Goal: Task Accomplishment & Management: Complete application form

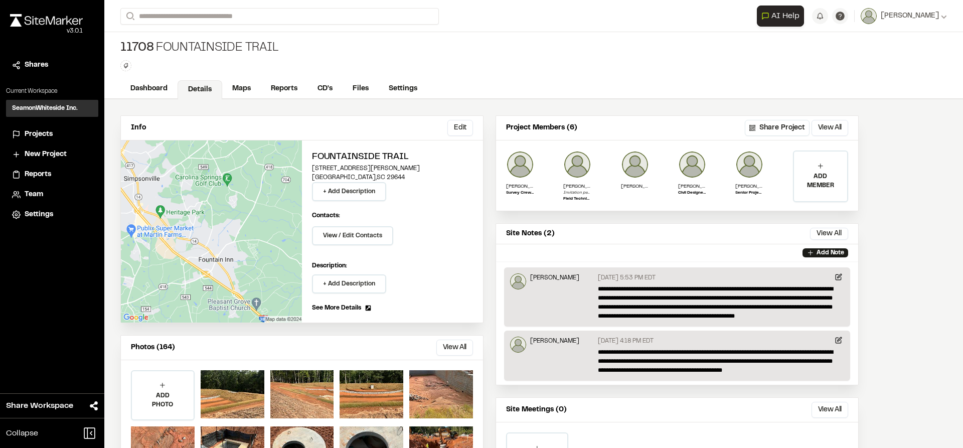
click at [45, 17] on img at bounding box center [46, 20] width 73 height 13
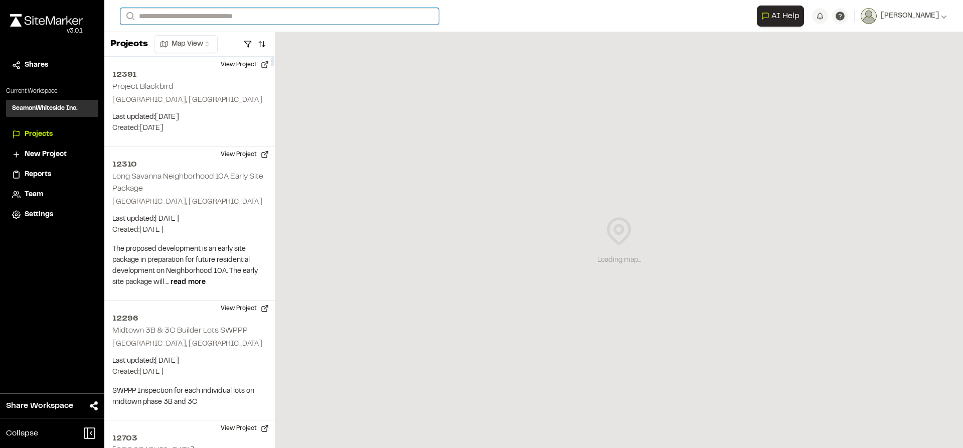
click at [231, 14] on input "Search" at bounding box center [279, 16] width 319 height 17
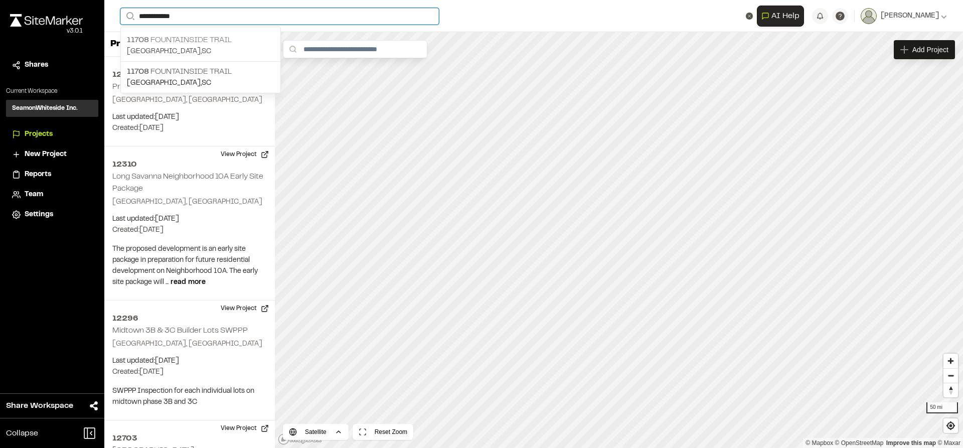
type input "**********"
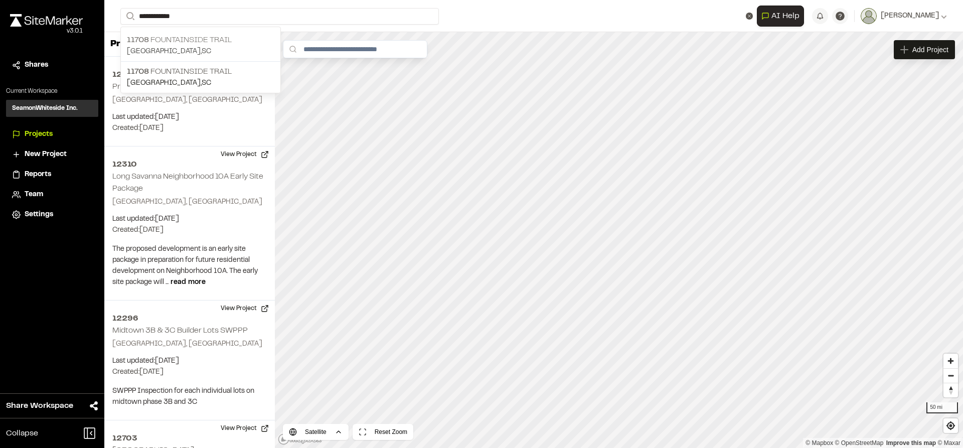
click at [206, 47] on p "[GEOGRAPHIC_DATA] , [GEOGRAPHIC_DATA]" at bounding box center [200, 51] width 147 height 11
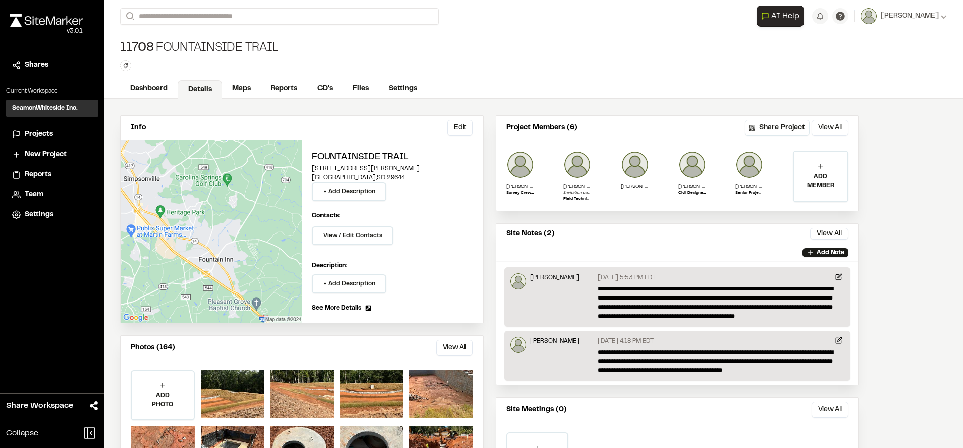
click at [58, 22] on img at bounding box center [46, 20] width 73 height 13
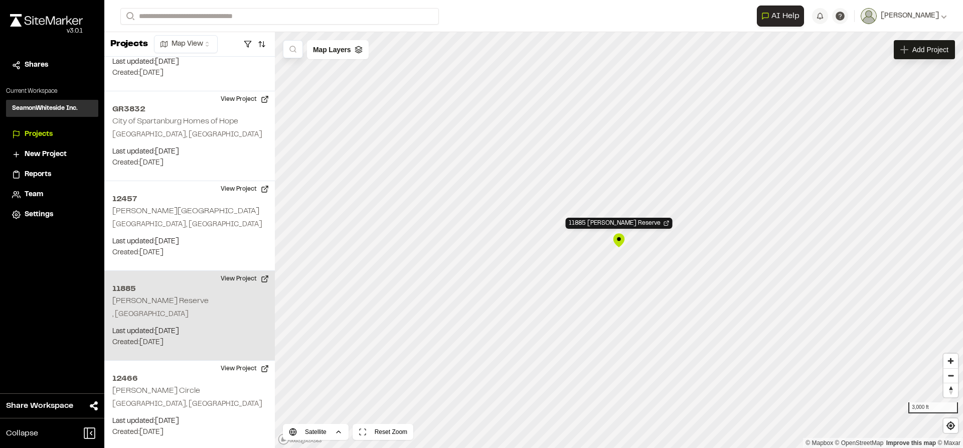
scroll to position [10917, 0]
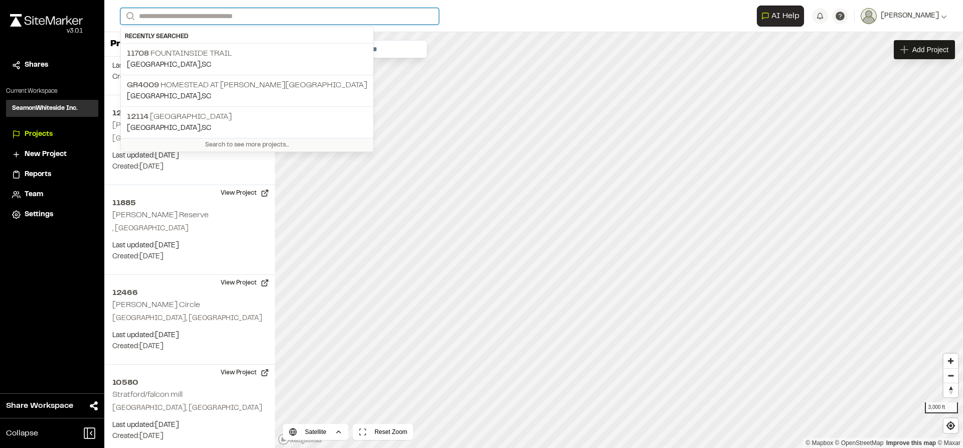
click at [231, 18] on input "Search" at bounding box center [279, 16] width 319 height 17
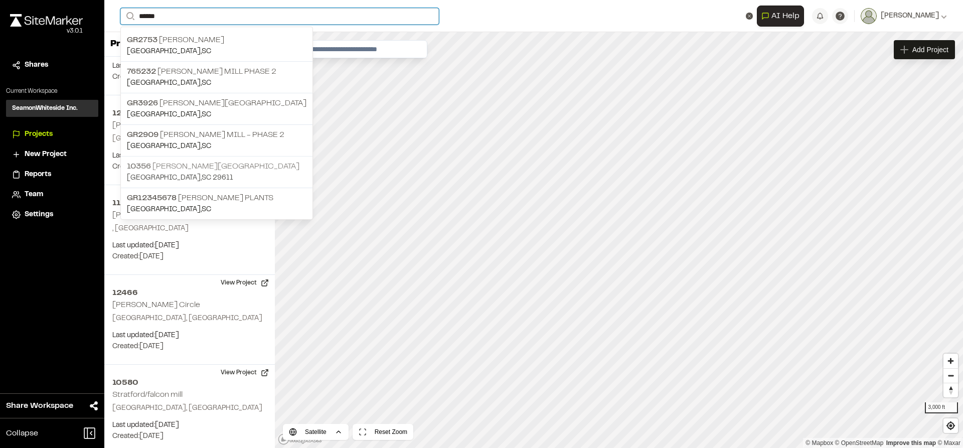
type input "******"
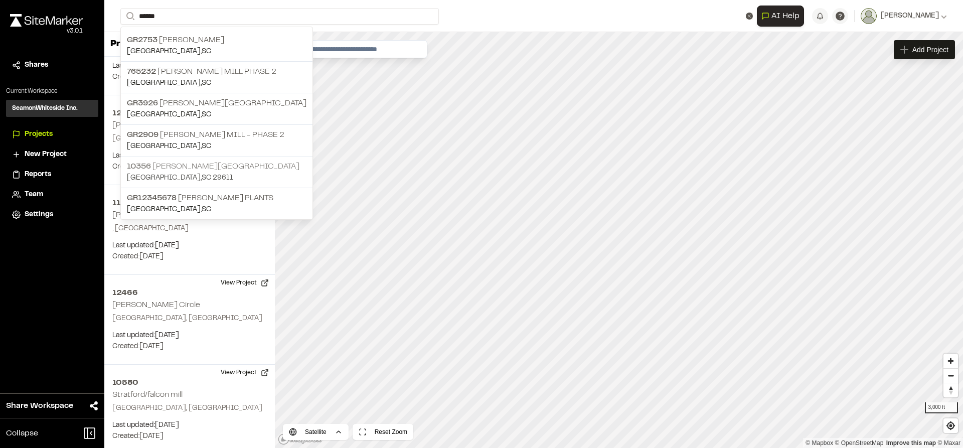
click at [176, 164] on p "[GEOGRAPHIC_DATA][PERSON_NAME]" at bounding box center [217, 167] width 180 height 12
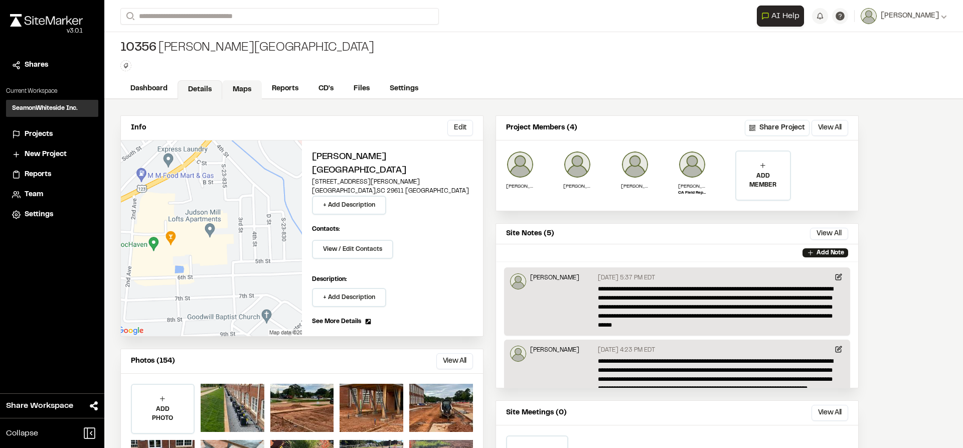
click at [237, 89] on link "Maps" at bounding box center [242, 89] width 40 height 19
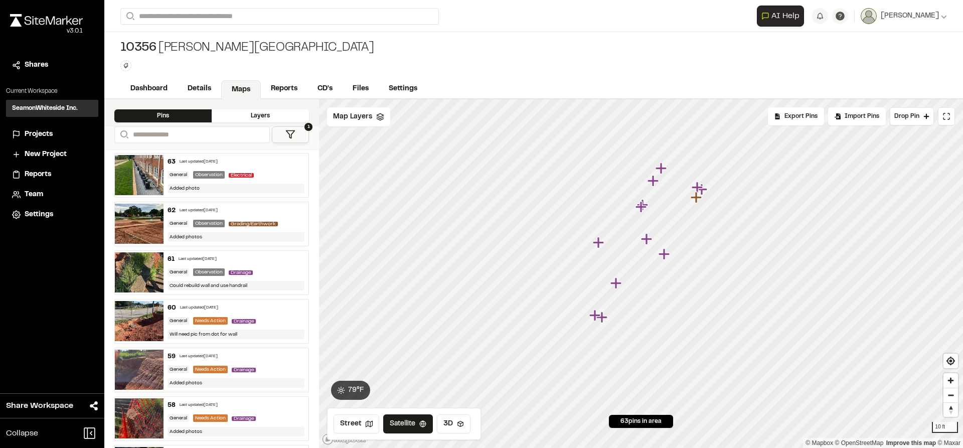
click at [656, 184] on icon "Map marker" at bounding box center [654, 181] width 13 height 13
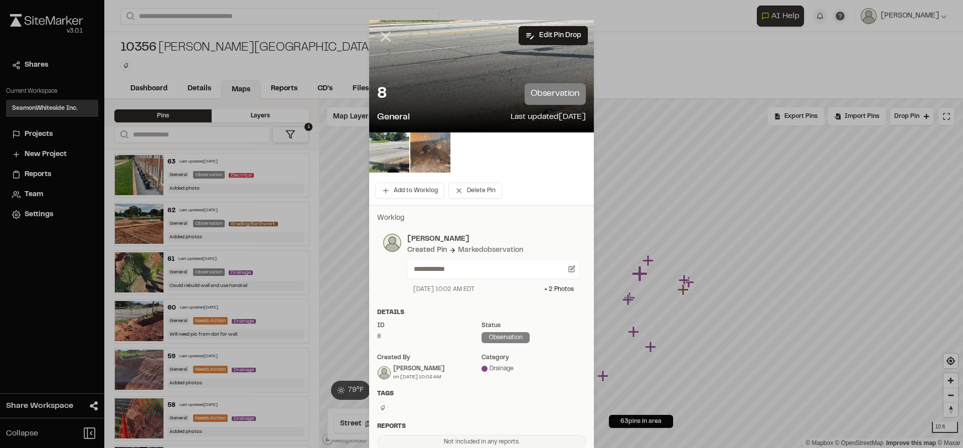
click at [382, 37] on line at bounding box center [386, 37] width 9 height 9
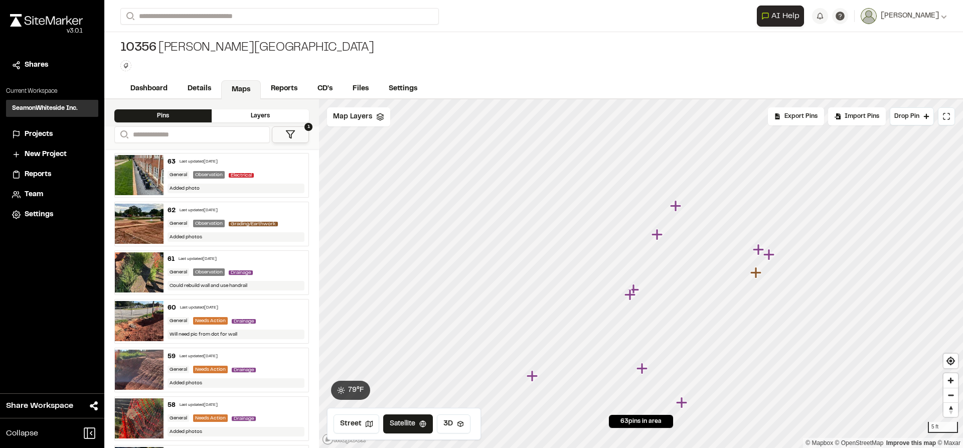
click at [633, 295] on icon "Map marker" at bounding box center [630, 294] width 11 height 11
click at [648, 271] on icon "Map marker" at bounding box center [644, 268] width 13 height 13
click at [774, 241] on icon "Map marker" at bounding box center [776, 238] width 13 height 13
click at [623, 292] on icon "Map marker" at bounding box center [627, 290] width 11 height 11
click at [639, 253] on icon "Map marker" at bounding box center [643, 250] width 13 height 13
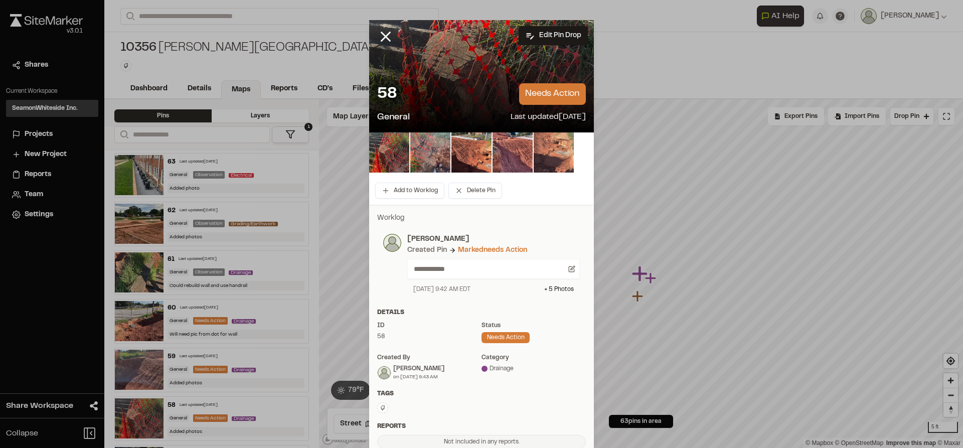
click at [556, 156] on img at bounding box center [554, 152] width 40 height 40
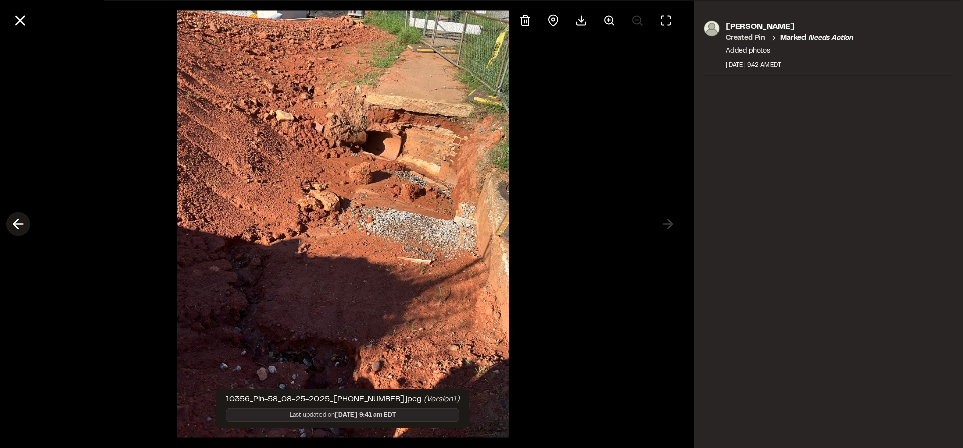
click at [23, 222] on icon at bounding box center [18, 224] width 16 height 17
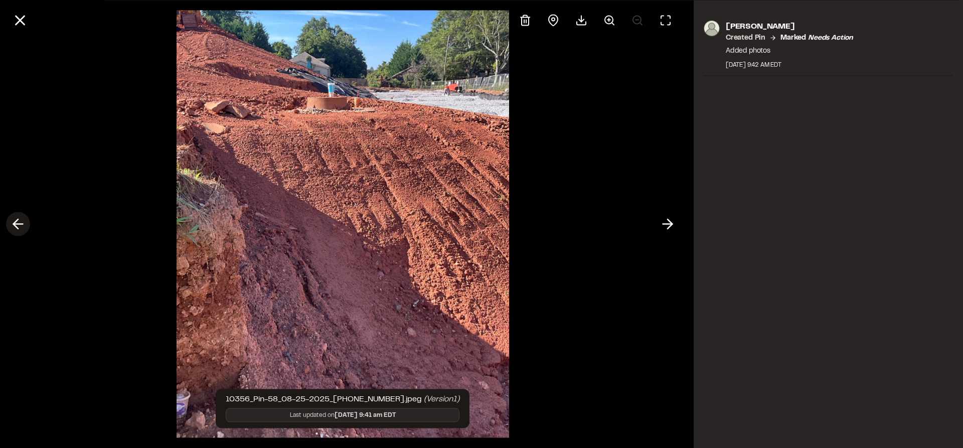
click at [23, 222] on icon at bounding box center [18, 224] width 16 height 17
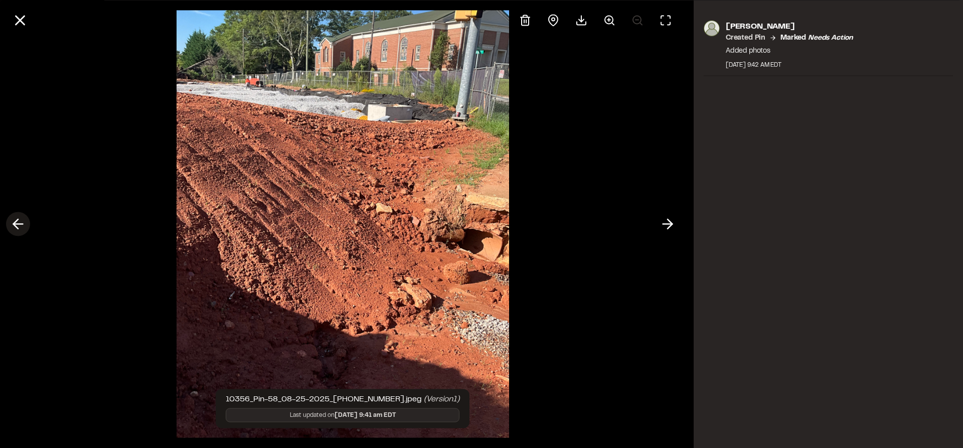
click at [23, 222] on icon at bounding box center [18, 224] width 16 height 17
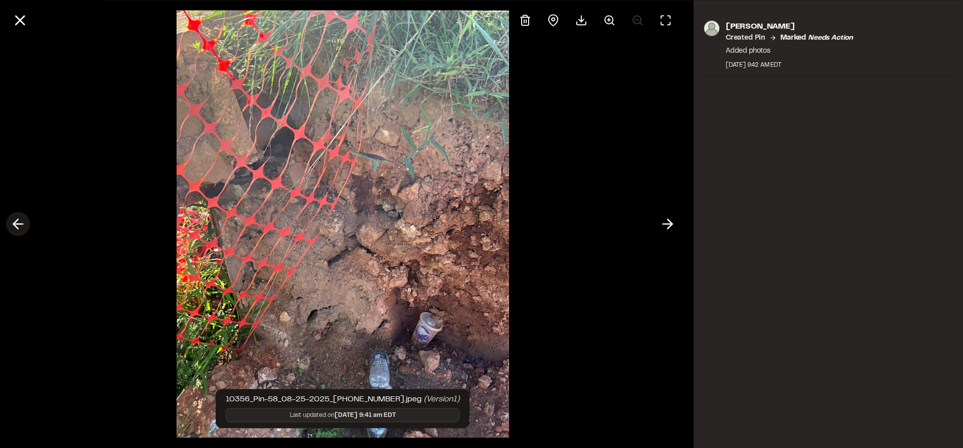
click at [23, 222] on icon at bounding box center [18, 224] width 16 height 17
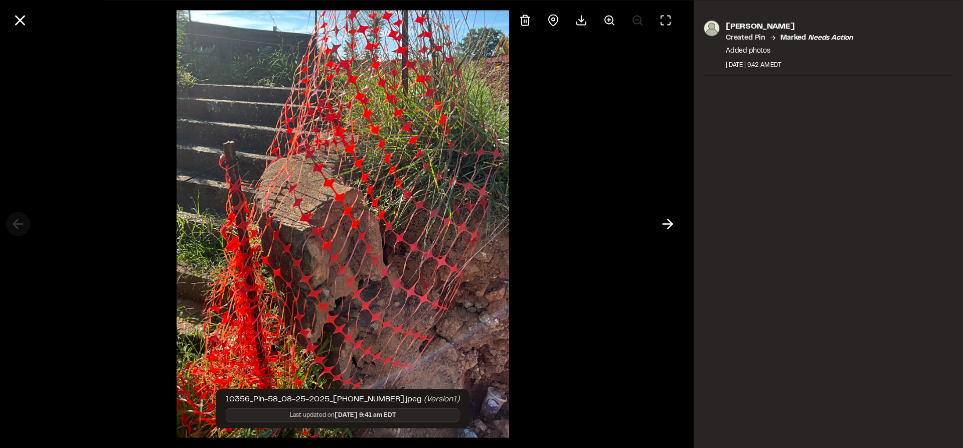
click at [23, 222] on div at bounding box center [343, 224] width 686 height 448
click at [19, 20] on icon at bounding box center [20, 20] width 17 height 17
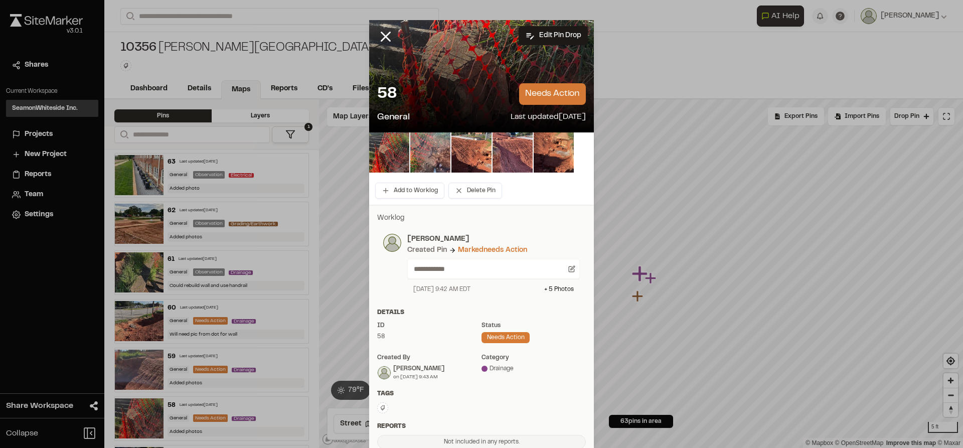
click at [391, 38] on div at bounding box center [393, 44] width 48 height 48
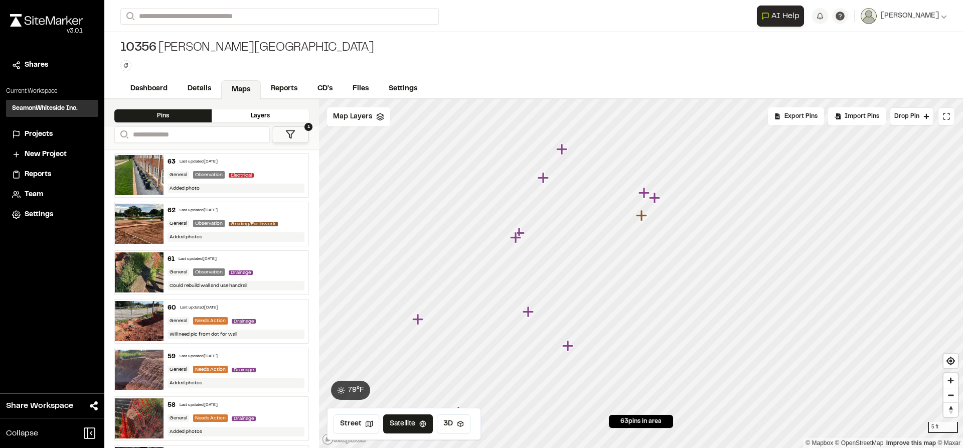
click at [527, 310] on icon "Map marker" at bounding box center [528, 311] width 11 height 11
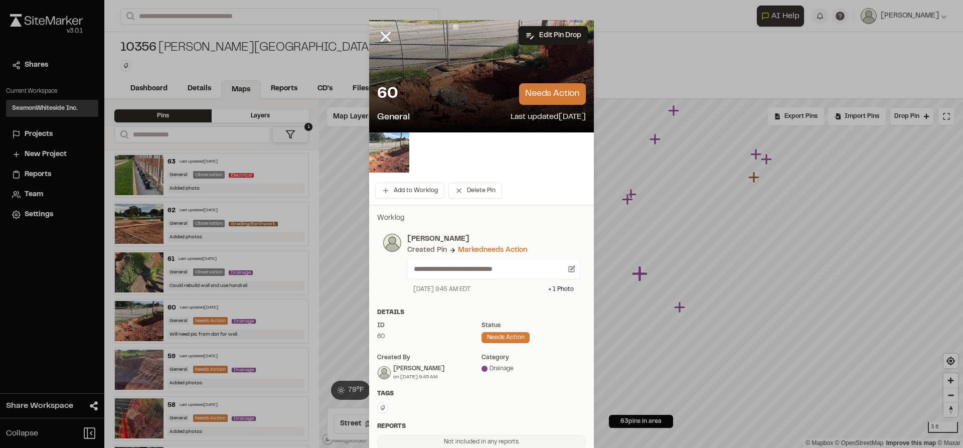
click at [378, 153] on img at bounding box center [389, 152] width 40 height 40
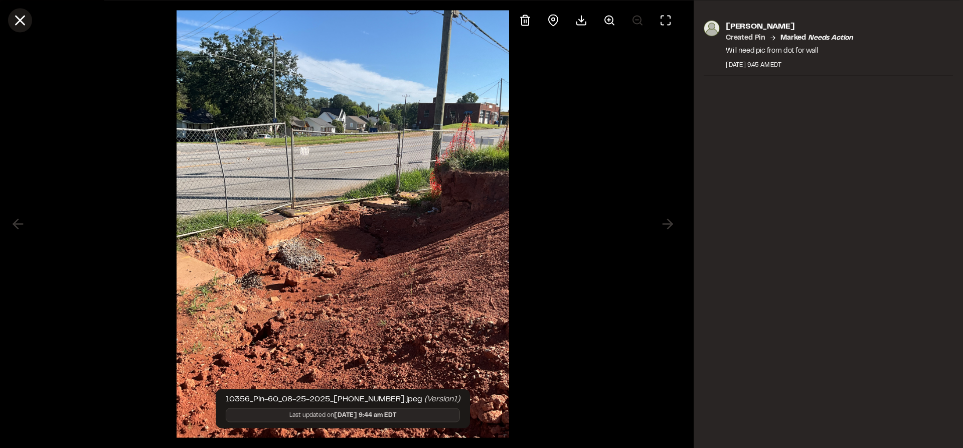
click at [28, 26] on icon at bounding box center [20, 20] width 17 height 17
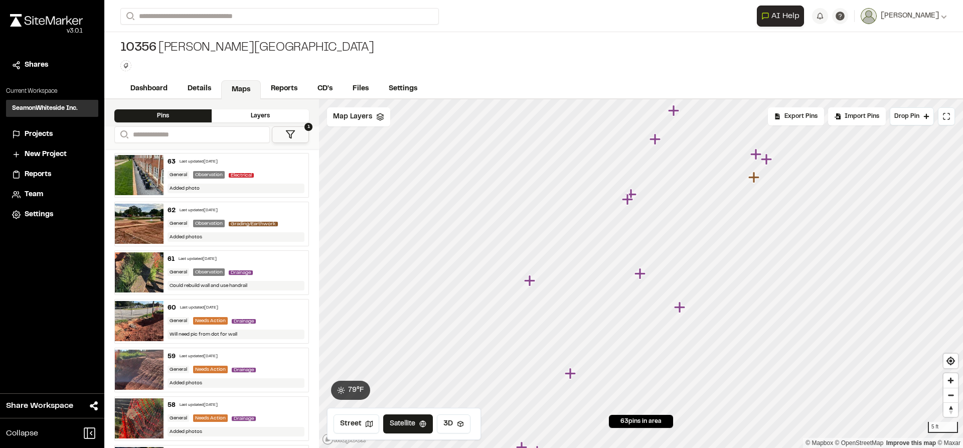
click at [682, 312] on icon "Map marker" at bounding box center [680, 307] width 13 height 13
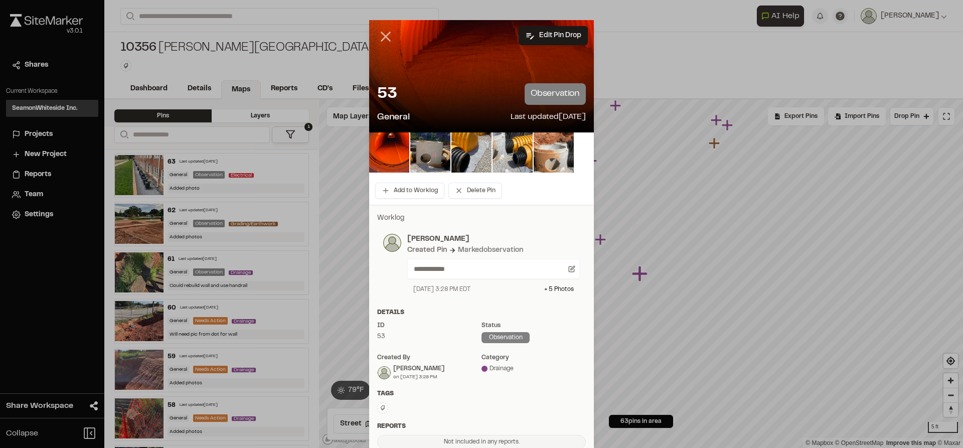
click at [383, 33] on icon at bounding box center [385, 36] width 17 height 17
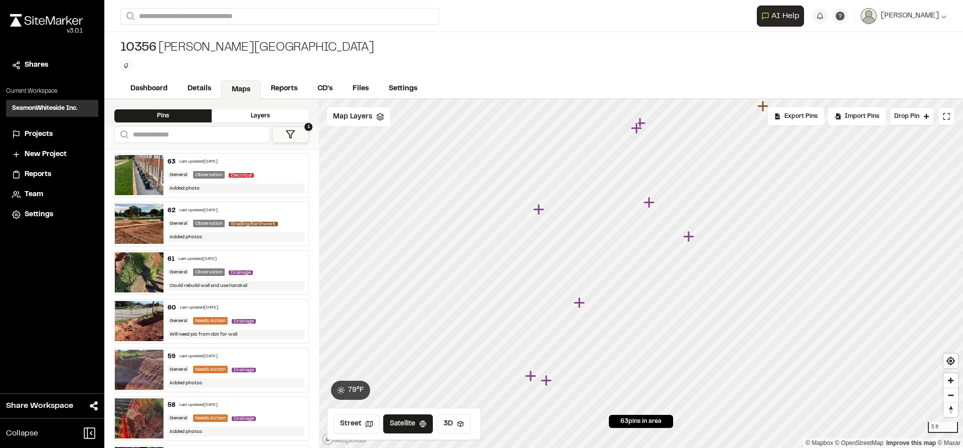
click at [538, 207] on icon "Map marker" at bounding box center [538, 209] width 11 height 11
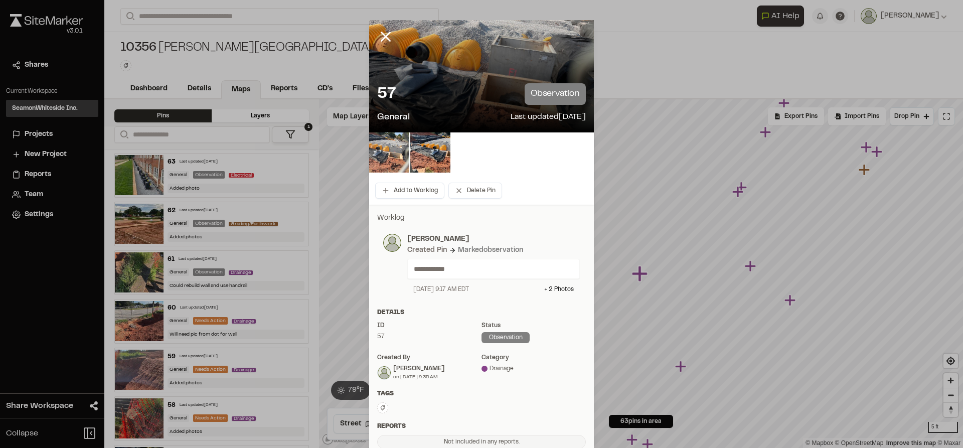
click at [396, 155] on img at bounding box center [389, 152] width 40 height 40
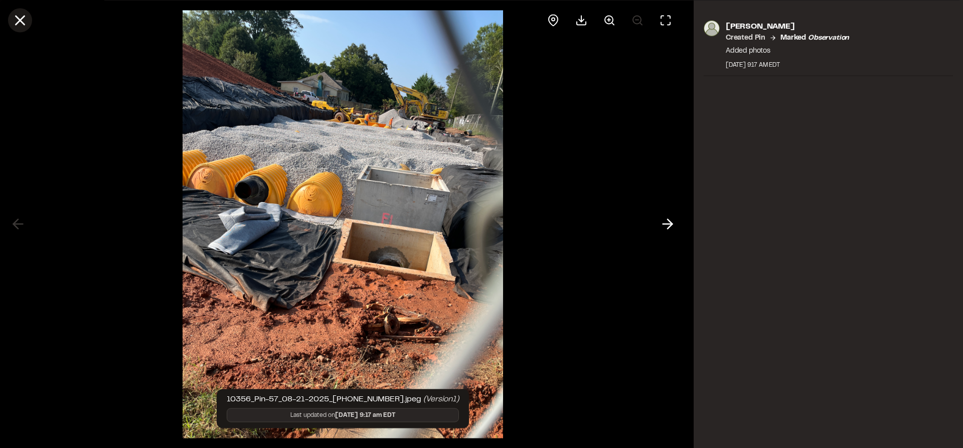
click at [23, 21] on icon at bounding box center [20, 20] width 17 height 17
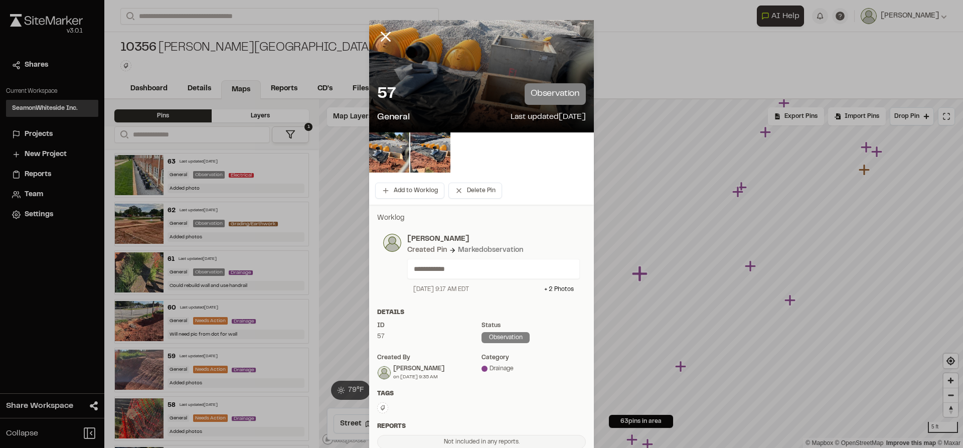
click at [384, 37] on icon at bounding box center [385, 36] width 17 height 17
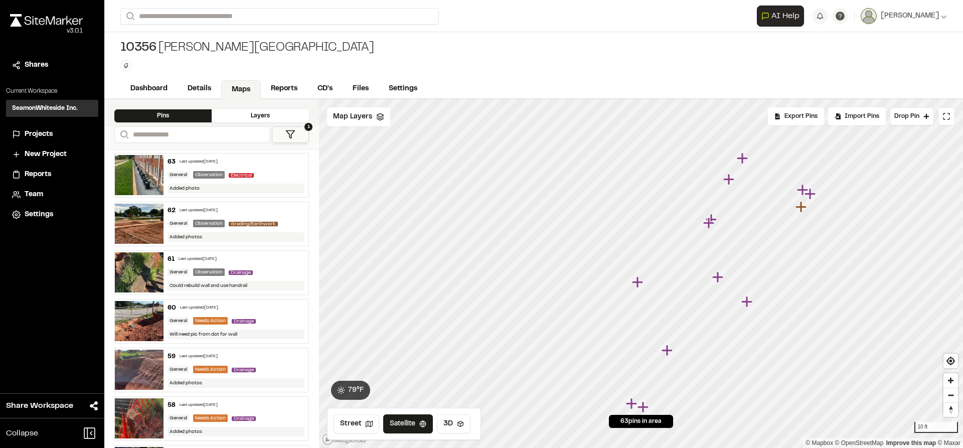
click at [631, 404] on icon "Map marker" at bounding box center [631, 403] width 11 height 11
click at [654, 276] on icon "Map marker" at bounding box center [651, 276] width 11 height 11
click at [698, 166] on icon "Map marker" at bounding box center [698, 164] width 11 height 11
click at [801, 179] on icon "Map marker" at bounding box center [799, 176] width 11 height 11
click at [584, 229] on icon "Map marker" at bounding box center [583, 224] width 13 height 13
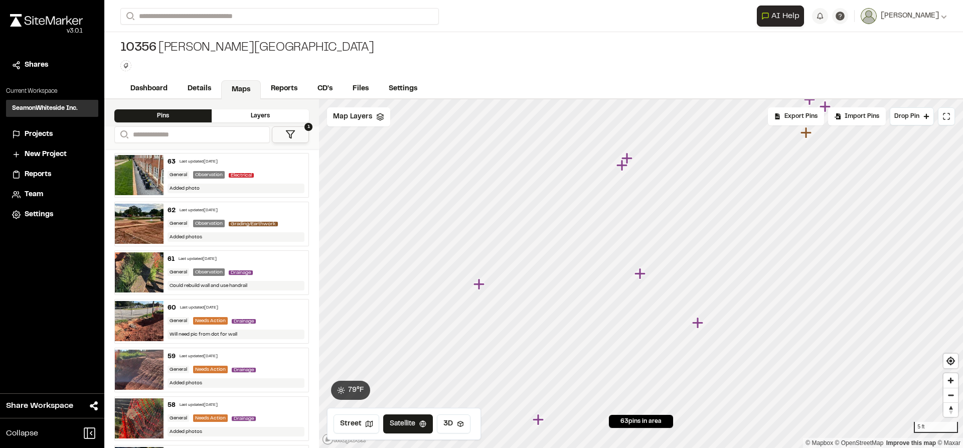
click at [481, 285] on icon "Map marker" at bounding box center [479, 283] width 11 height 11
click at [786, 159] on icon "Map marker" at bounding box center [784, 154] width 13 height 13
click at [648, 263] on icon "Map marker" at bounding box center [646, 266] width 13 height 13
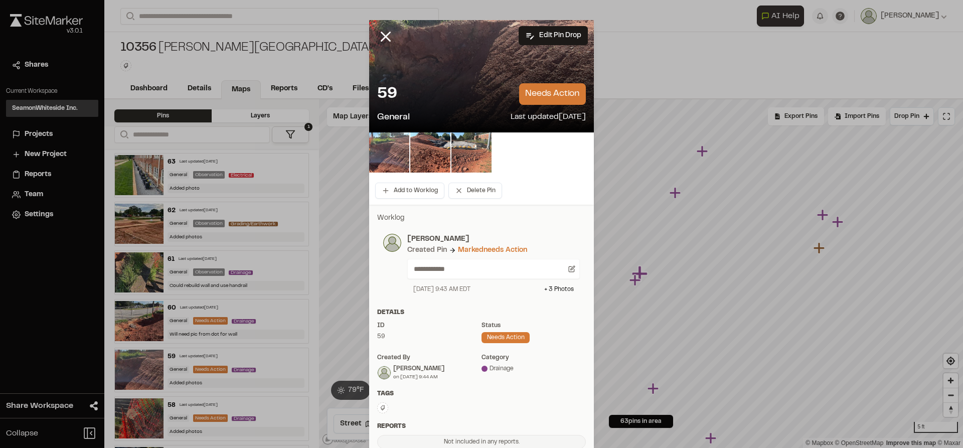
click at [484, 164] on img at bounding box center [472, 152] width 40 height 40
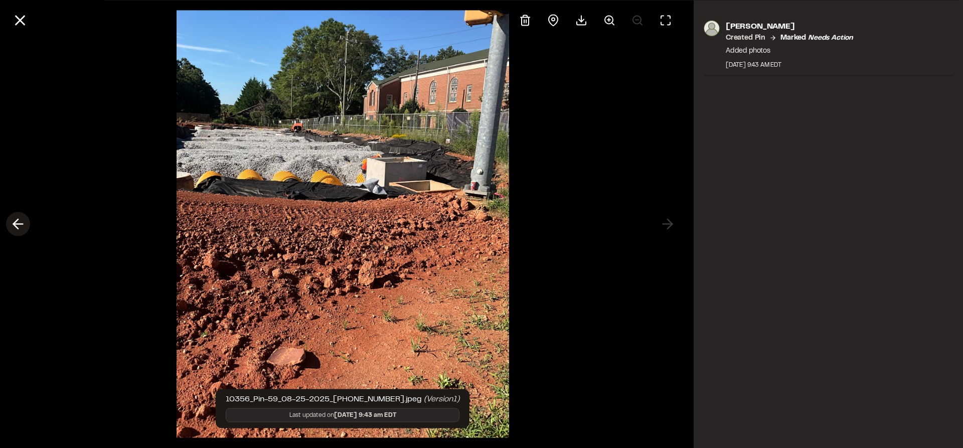
click at [29, 226] on button at bounding box center [18, 224] width 24 height 24
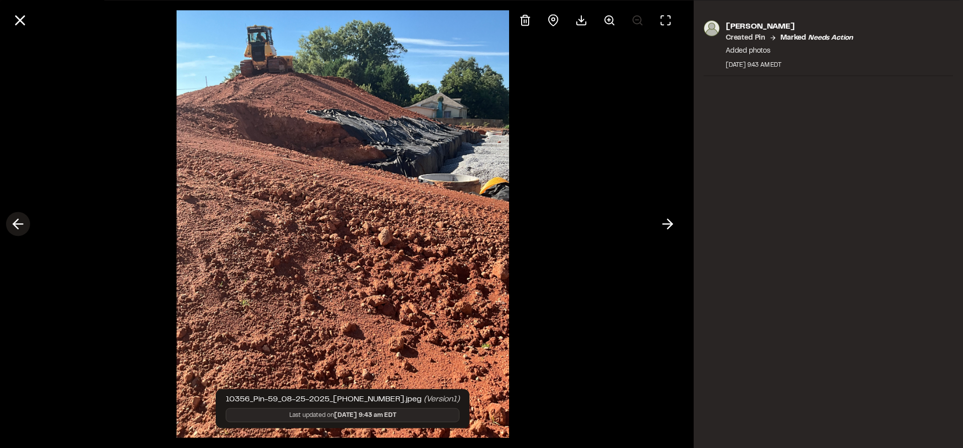
click at [29, 226] on button at bounding box center [18, 224] width 24 height 24
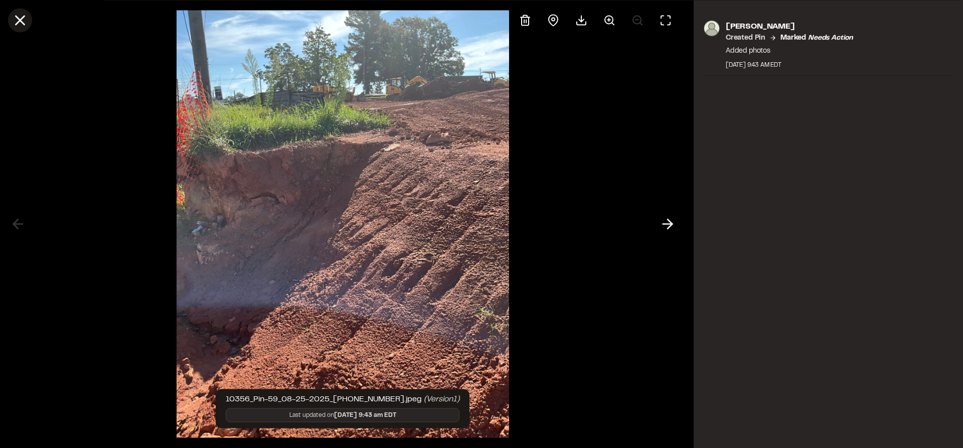
click at [22, 26] on icon at bounding box center [20, 20] width 17 height 17
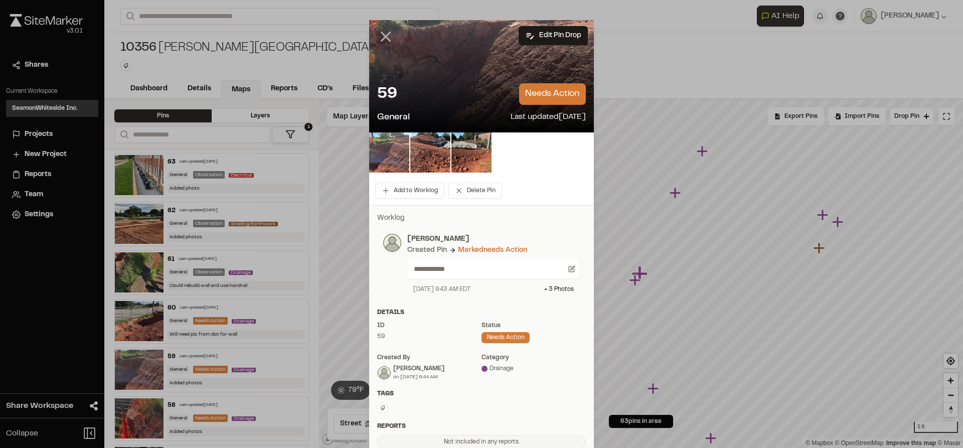
click at [382, 38] on line at bounding box center [386, 37] width 9 height 9
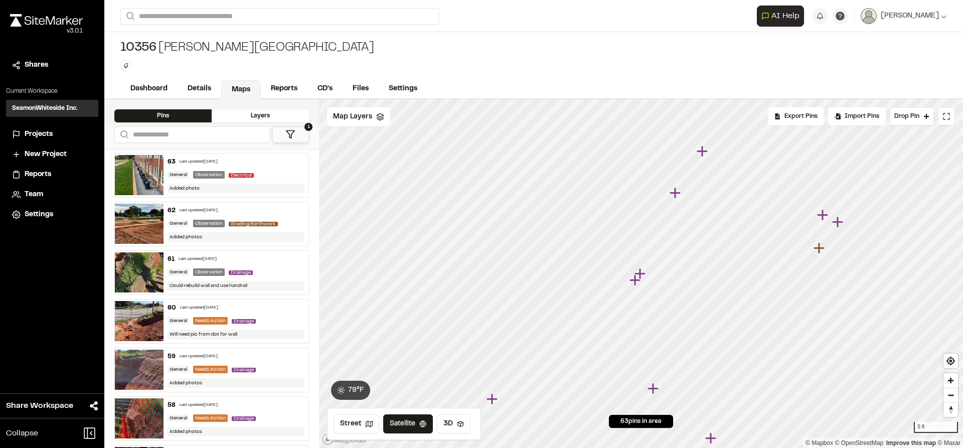
click at [677, 195] on icon "Map marker" at bounding box center [675, 192] width 11 height 11
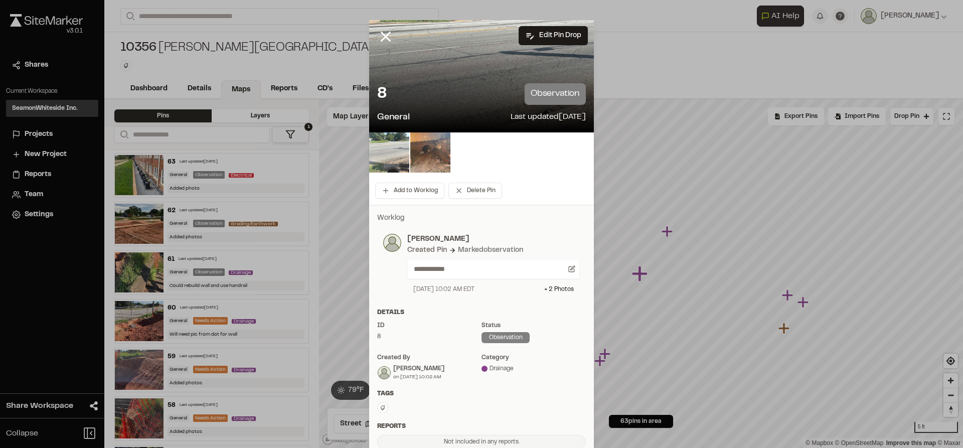
click at [392, 159] on img at bounding box center [389, 152] width 40 height 40
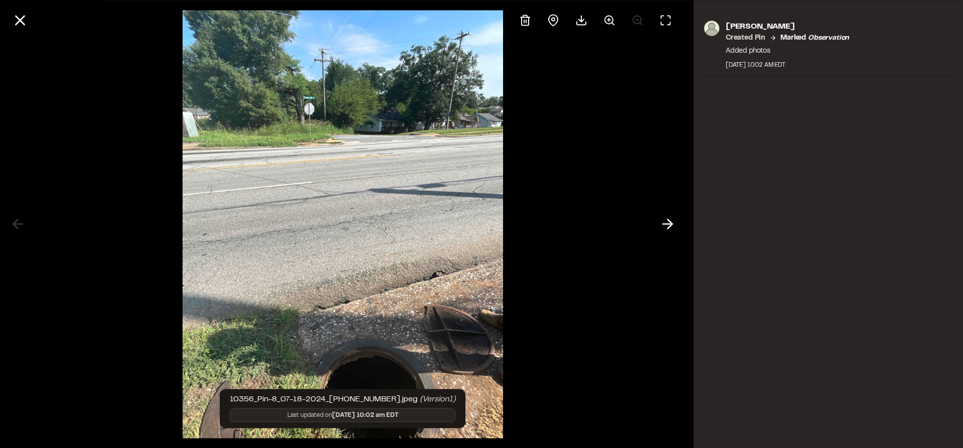
click at [663, 227] on icon at bounding box center [668, 224] width 16 height 17
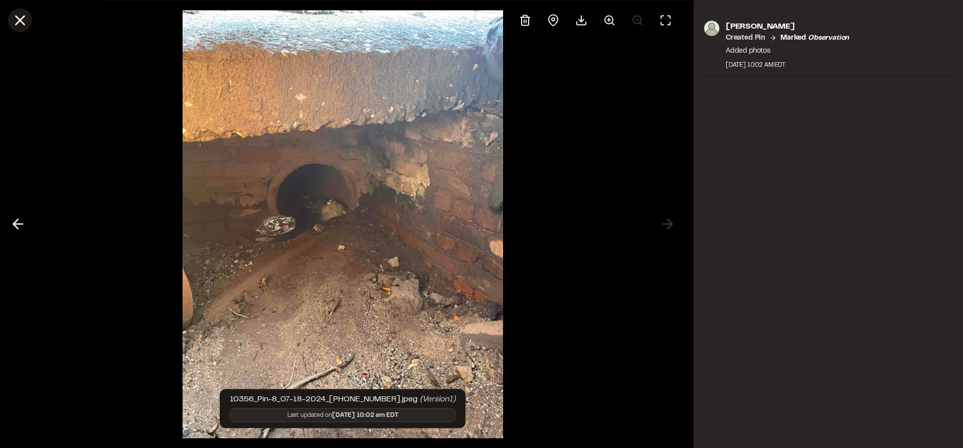
click at [28, 21] on icon at bounding box center [20, 20] width 17 height 17
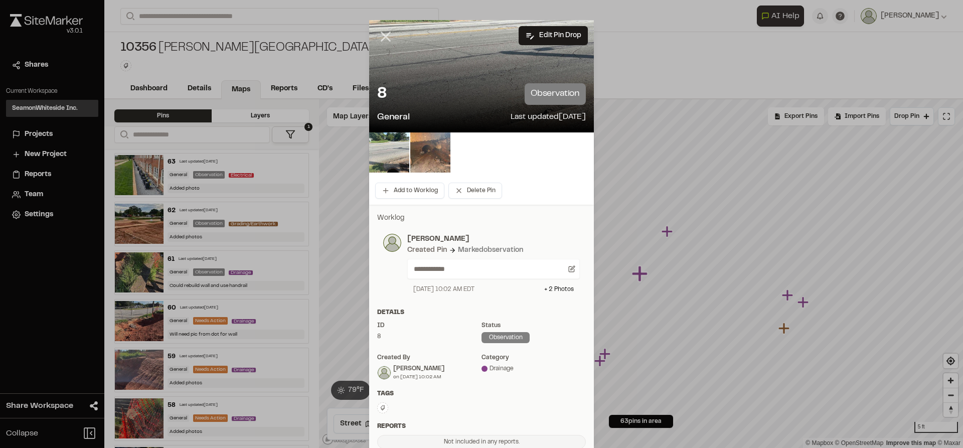
click at [377, 38] on icon at bounding box center [385, 36] width 17 height 17
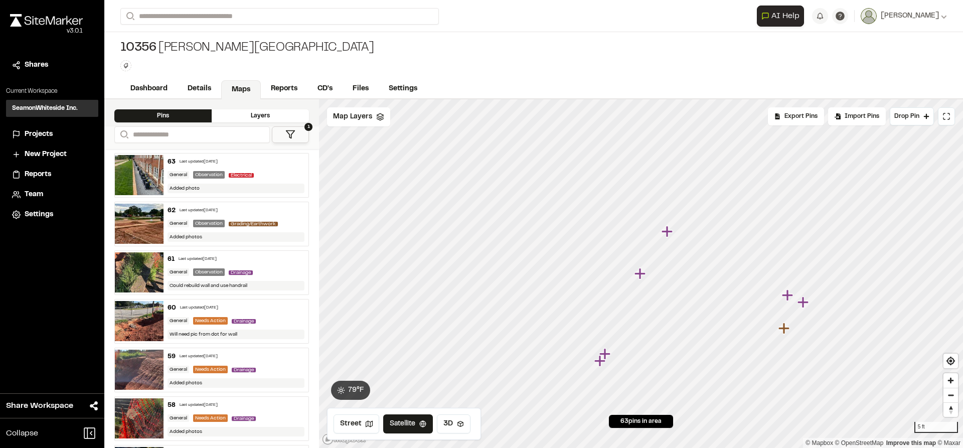
click at [668, 233] on icon "Map marker" at bounding box center [667, 231] width 11 height 11
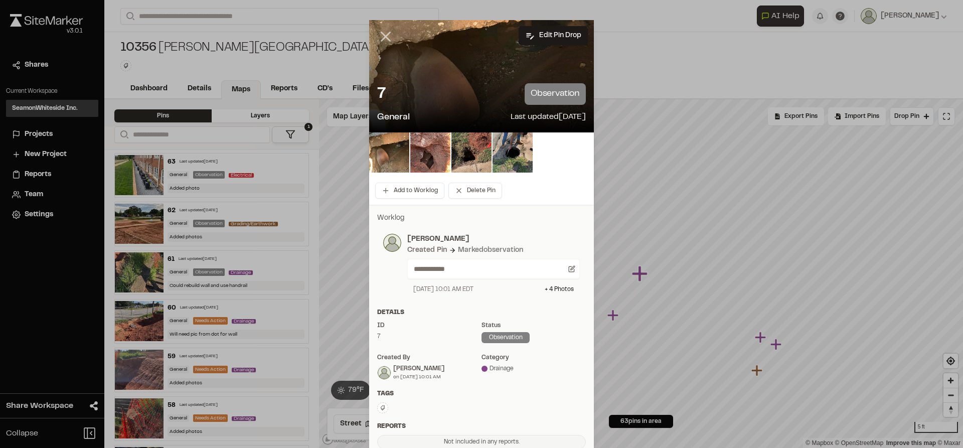
click at [382, 33] on line at bounding box center [386, 37] width 9 height 9
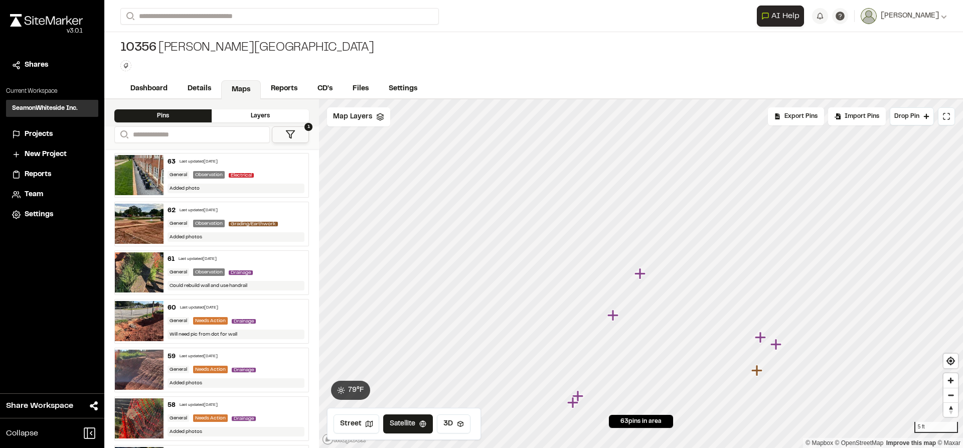
click at [757, 339] on icon "Map marker" at bounding box center [760, 337] width 11 height 11
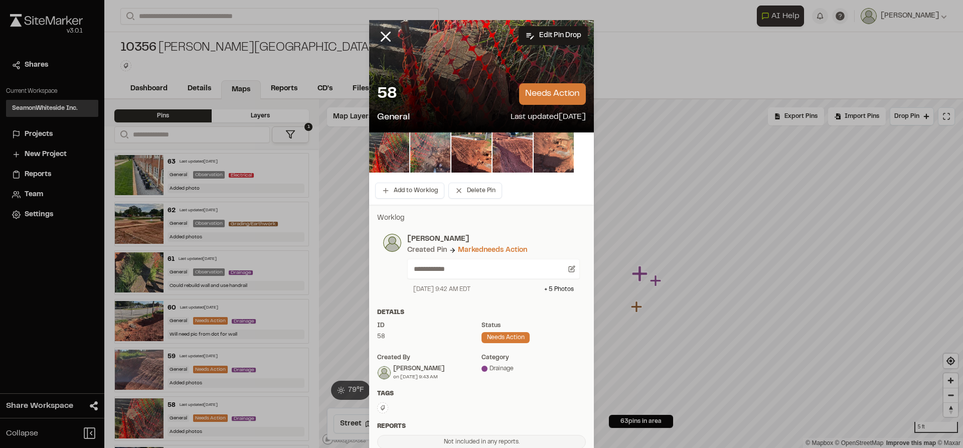
click at [555, 159] on img at bounding box center [554, 152] width 40 height 40
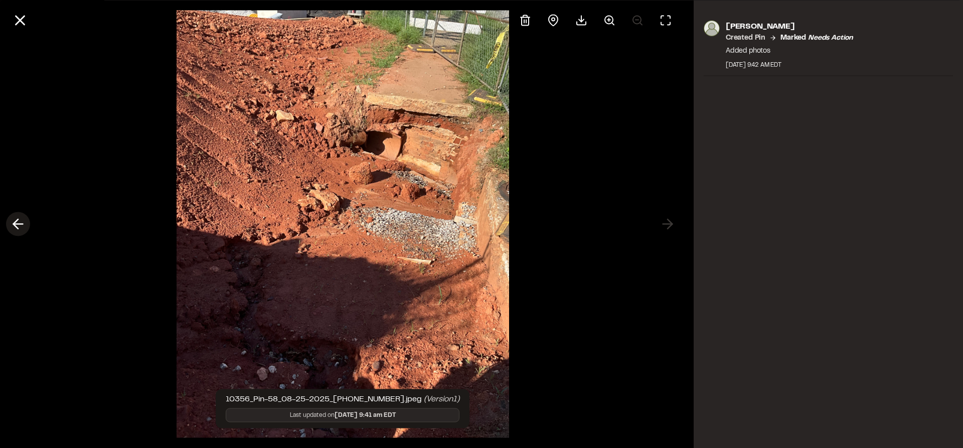
click at [23, 224] on line at bounding box center [19, 224] width 10 height 0
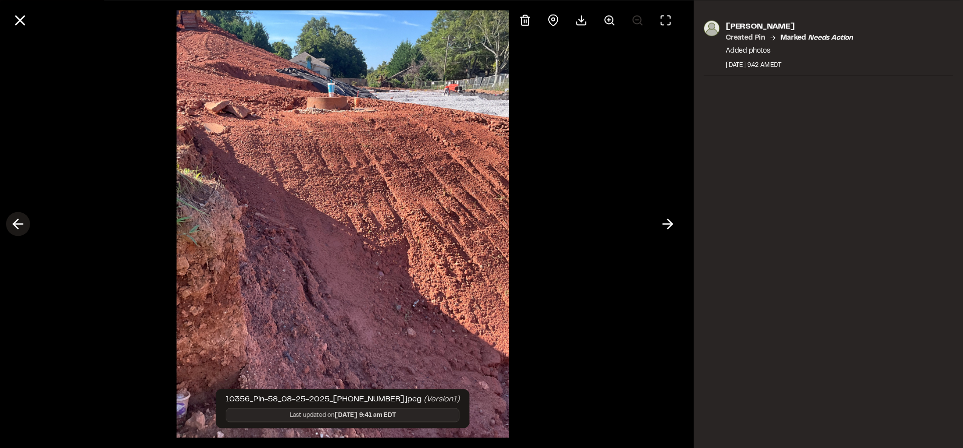
click at [23, 224] on line at bounding box center [19, 224] width 10 height 0
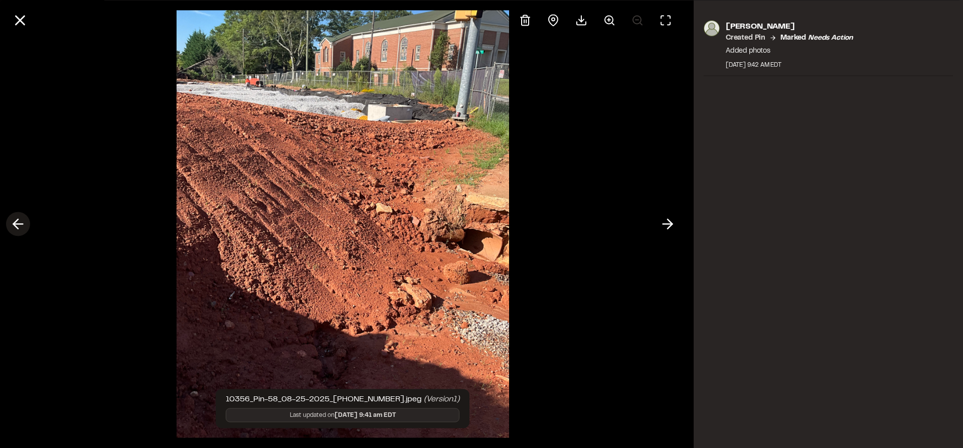
click at [23, 224] on line at bounding box center [19, 224] width 10 height 0
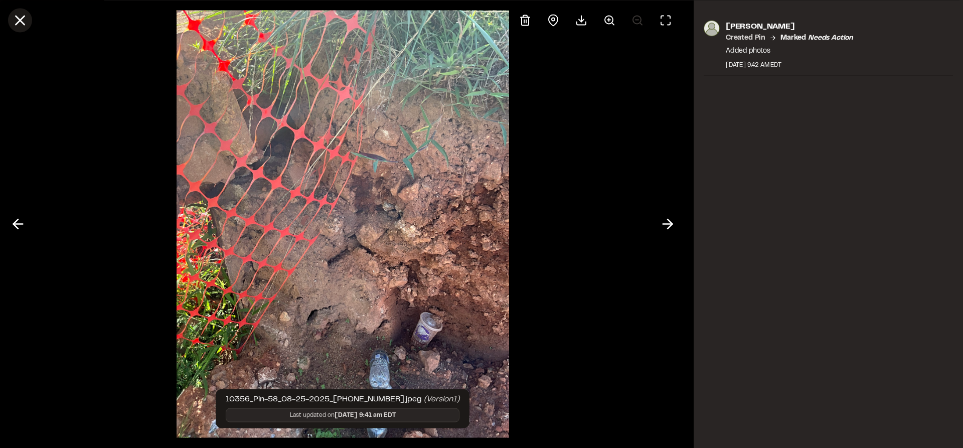
click at [17, 20] on icon at bounding box center [20, 20] width 17 height 17
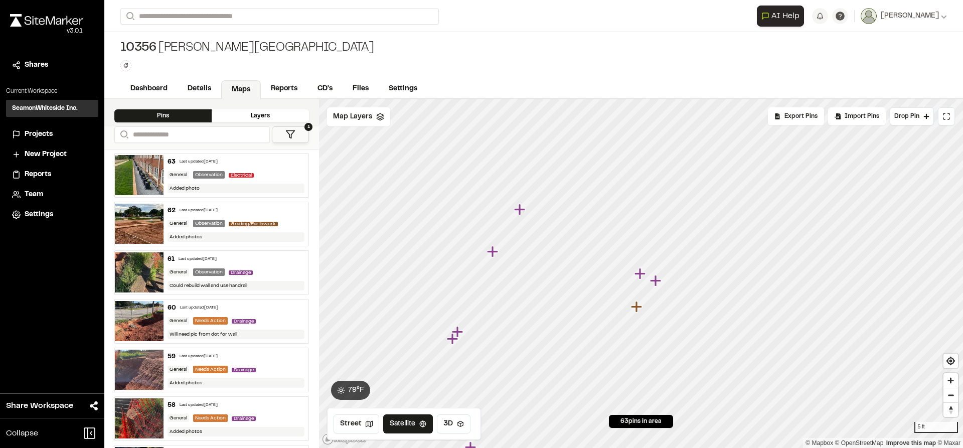
click at [657, 284] on icon "Map marker" at bounding box center [655, 280] width 11 height 11
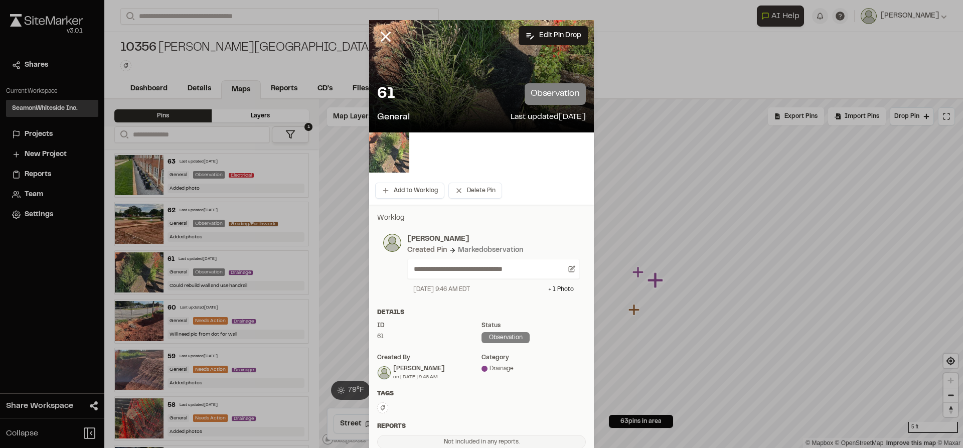
click at [393, 153] on img at bounding box center [389, 152] width 40 height 40
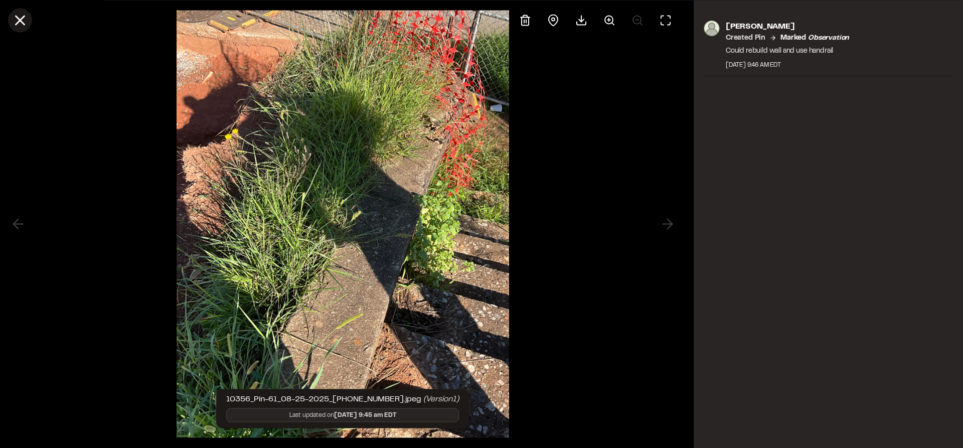
click at [29, 23] on button at bounding box center [20, 20] width 24 height 24
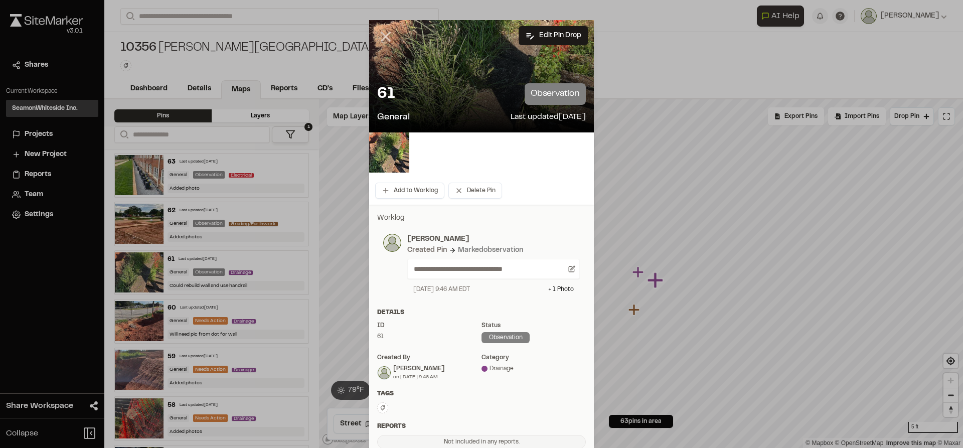
click at [384, 35] on icon at bounding box center [385, 36] width 17 height 17
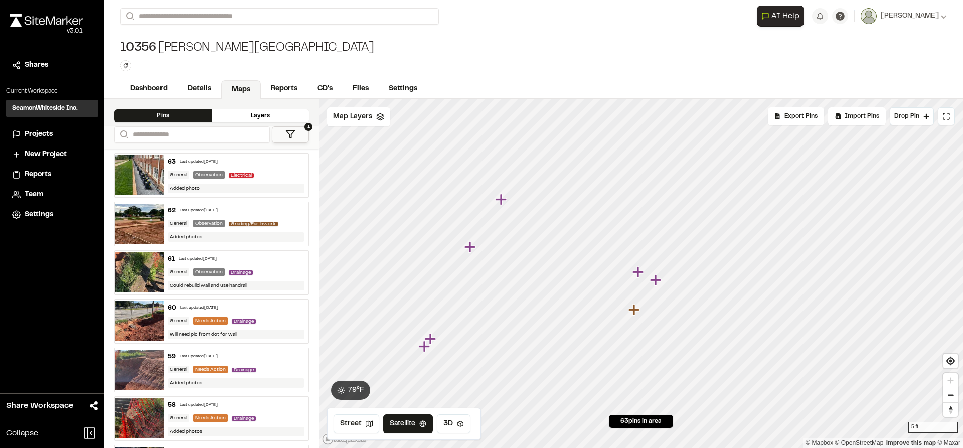
click at [639, 307] on icon "Map marker" at bounding box center [635, 310] width 13 height 13
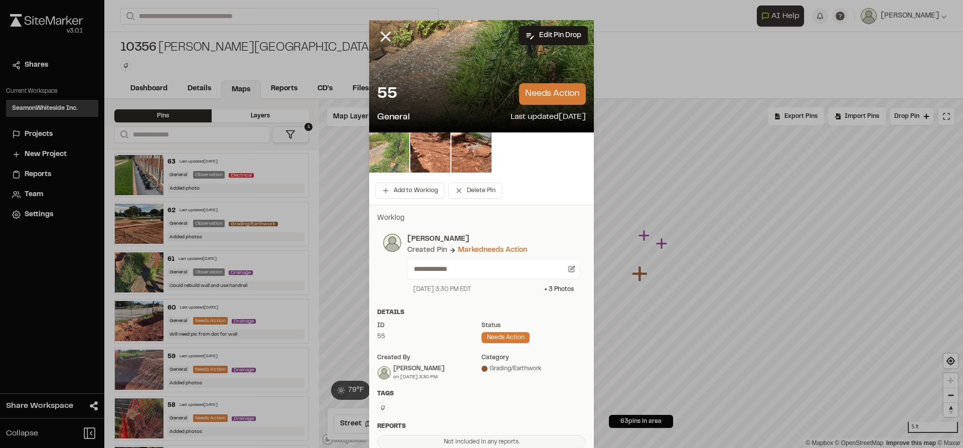
click at [390, 152] on img at bounding box center [389, 152] width 40 height 40
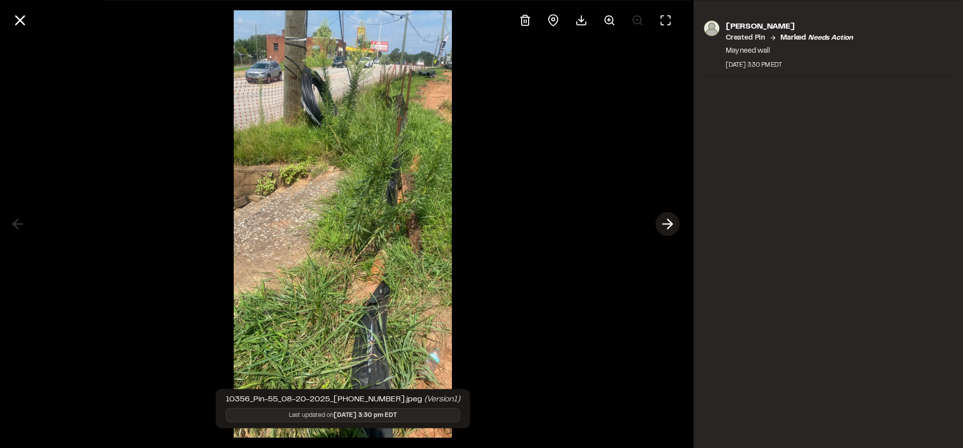
click at [662, 223] on icon at bounding box center [668, 224] width 16 height 17
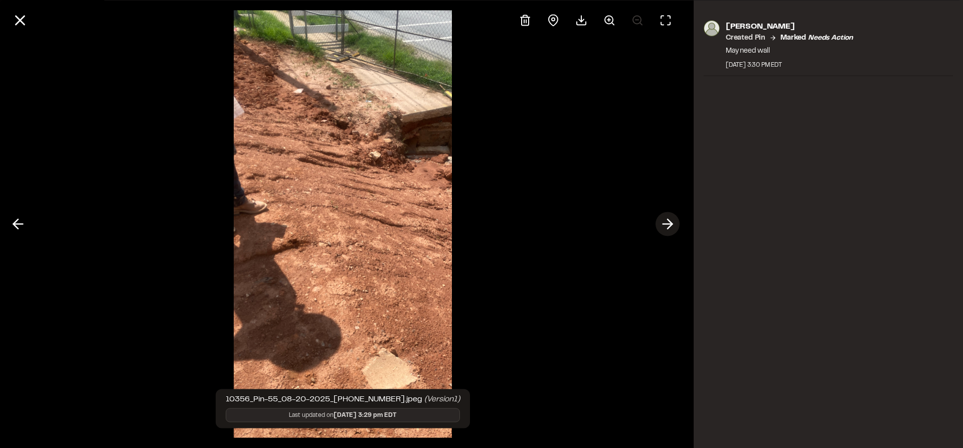
click at [662, 223] on icon at bounding box center [668, 224] width 16 height 17
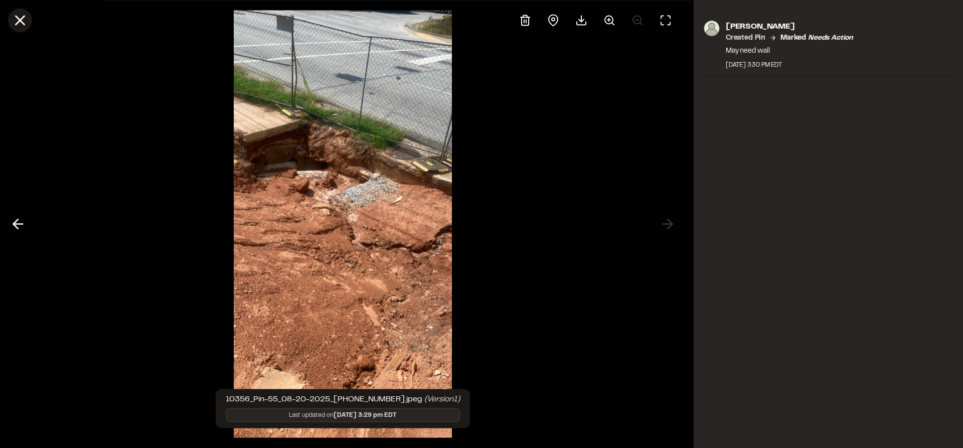
click at [20, 18] on icon at bounding box center [20, 20] width 17 height 17
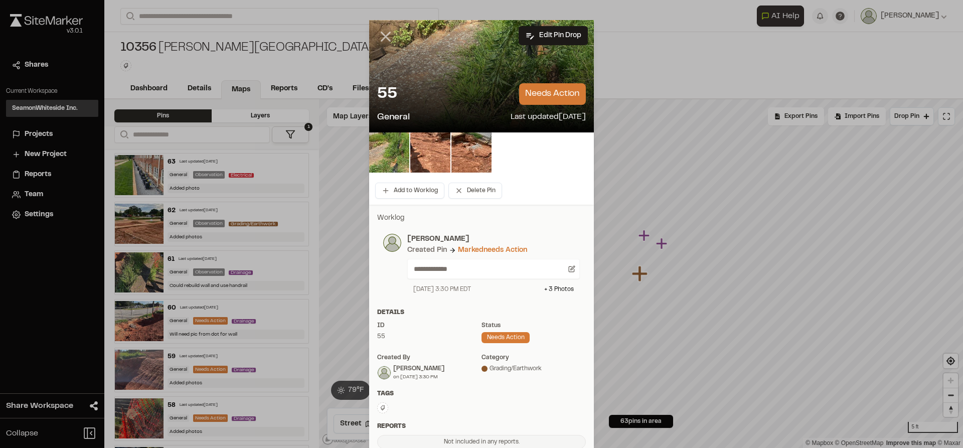
click at [383, 38] on line at bounding box center [386, 37] width 9 height 9
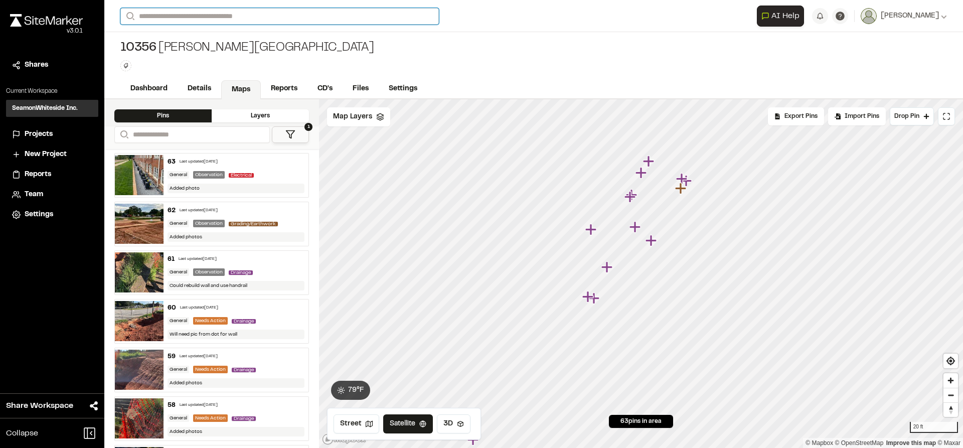
click at [259, 20] on input "Search" at bounding box center [279, 16] width 319 height 17
click at [195, 12] on input "*******" at bounding box center [279, 16] width 319 height 17
click at [376, 21] on input "*******" at bounding box center [279, 16] width 319 height 17
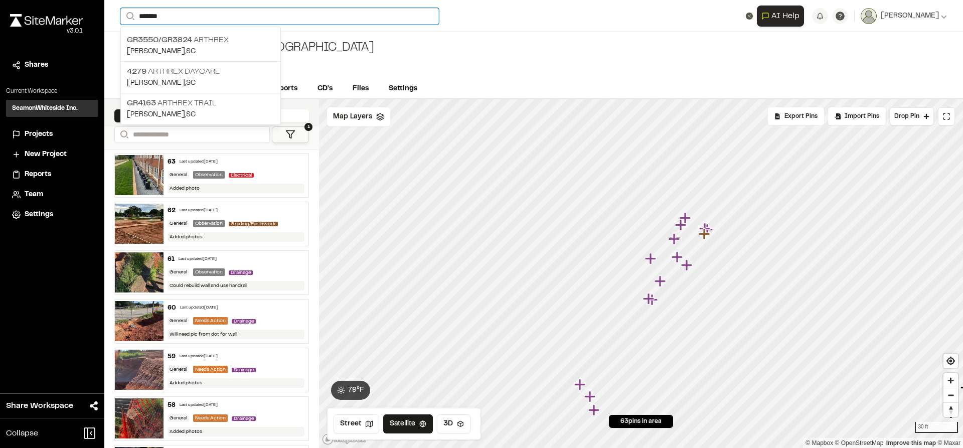
click at [304, 13] on input "*******" at bounding box center [279, 16] width 319 height 17
type input "******"
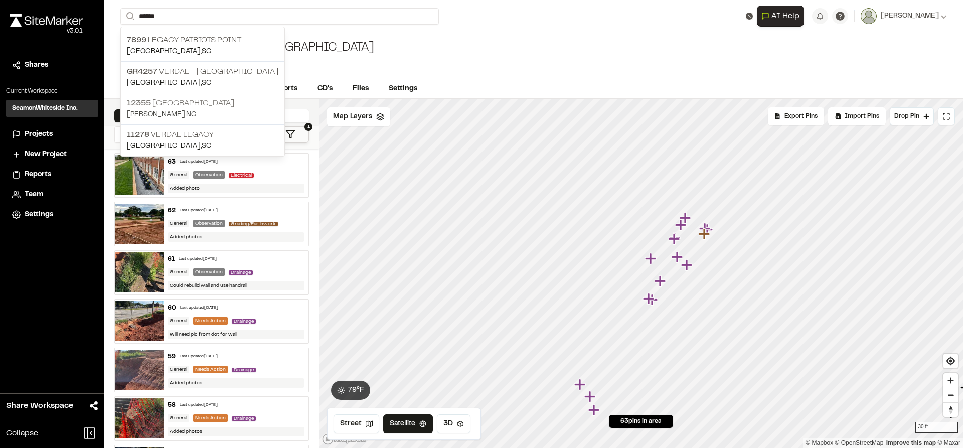
click at [224, 101] on p "[GEOGRAPHIC_DATA]" at bounding box center [203, 103] width 152 height 12
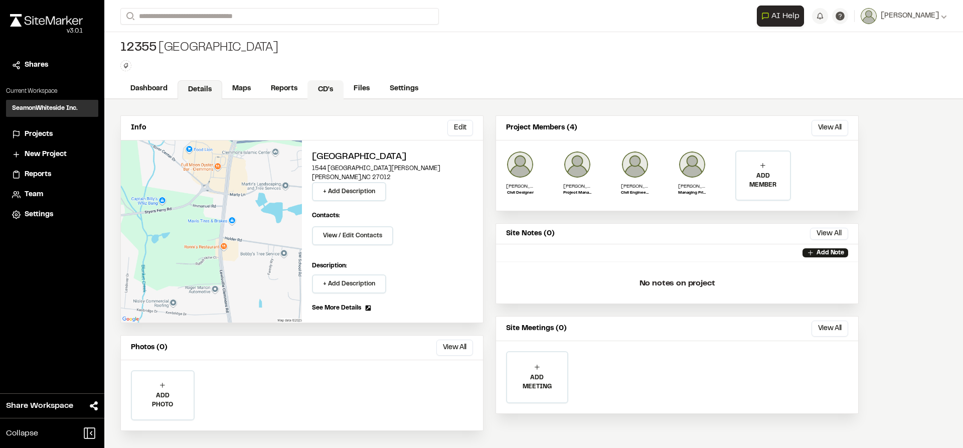
click at [317, 90] on link "CD's" at bounding box center [326, 89] width 36 height 19
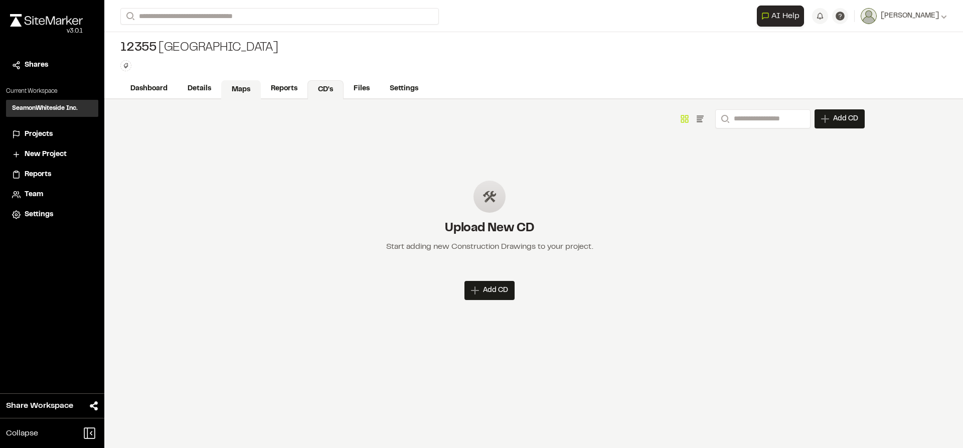
click at [247, 90] on link "Maps" at bounding box center [241, 89] width 40 height 19
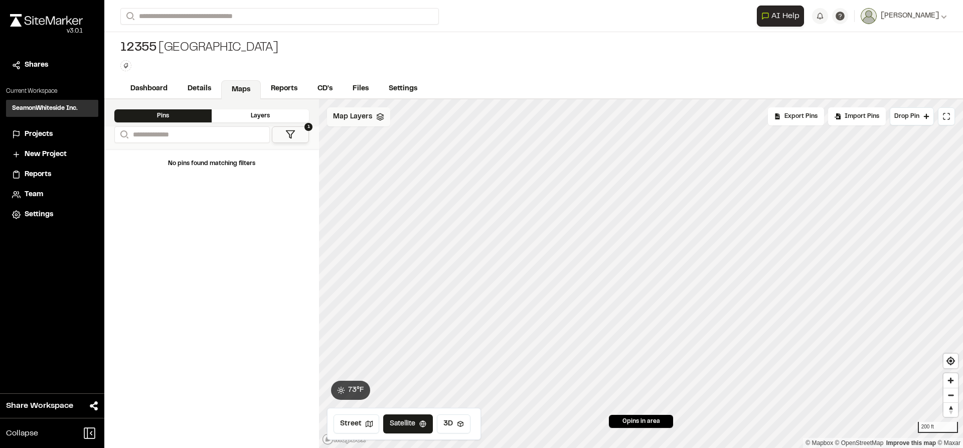
click at [363, 120] on span "Map Layers" at bounding box center [352, 116] width 39 height 11
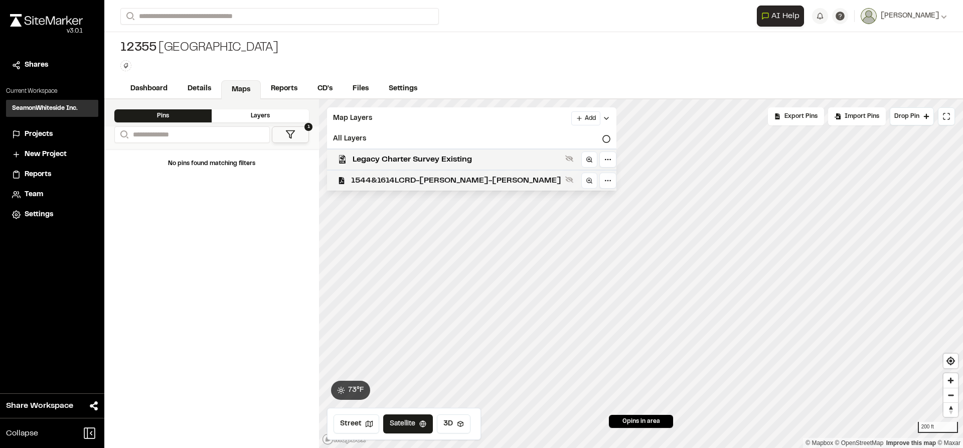
click at [374, 175] on span "1544&1614LCRD-[PERSON_NAME]-[PERSON_NAME]" at bounding box center [456, 181] width 210 height 12
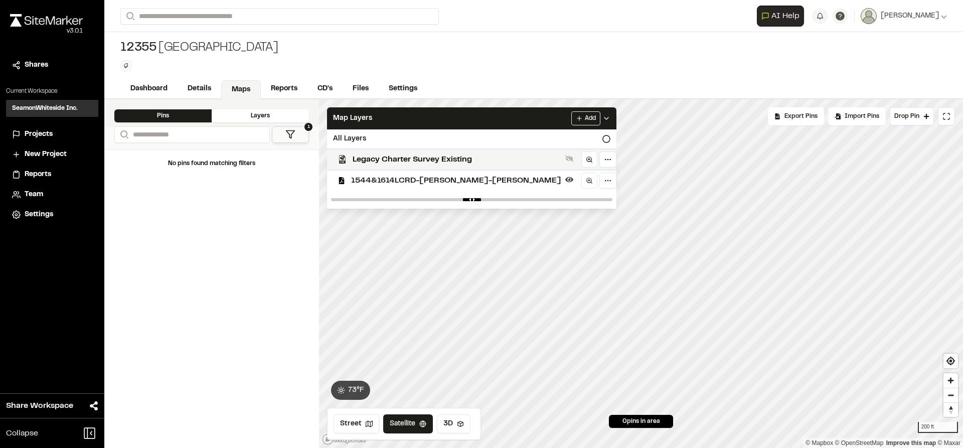
click at [434, 182] on span "1544&1614LCRD-[PERSON_NAME]-[PERSON_NAME]" at bounding box center [456, 181] width 210 height 12
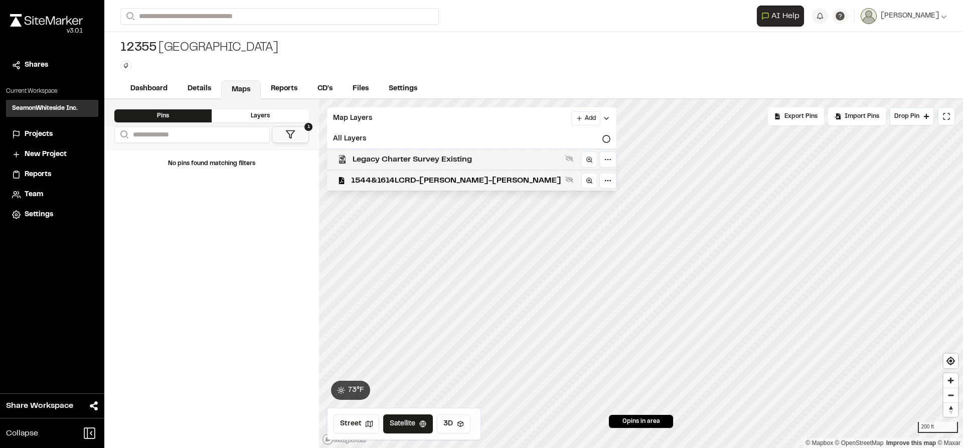
click at [424, 162] on span "Legacy Charter Survey Existing" at bounding box center [457, 160] width 209 height 12
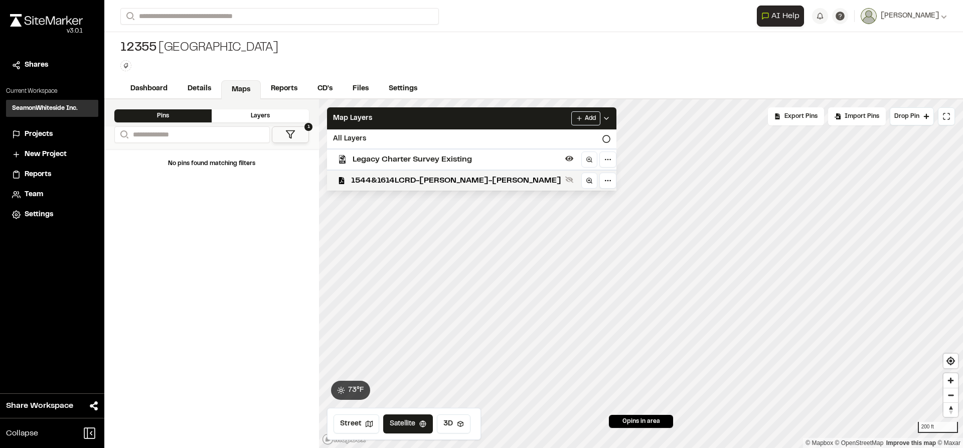
click at [424, 162] on span "Legacy Charter Survey Existing" at bounding box center [457, 160] width 209 height 12
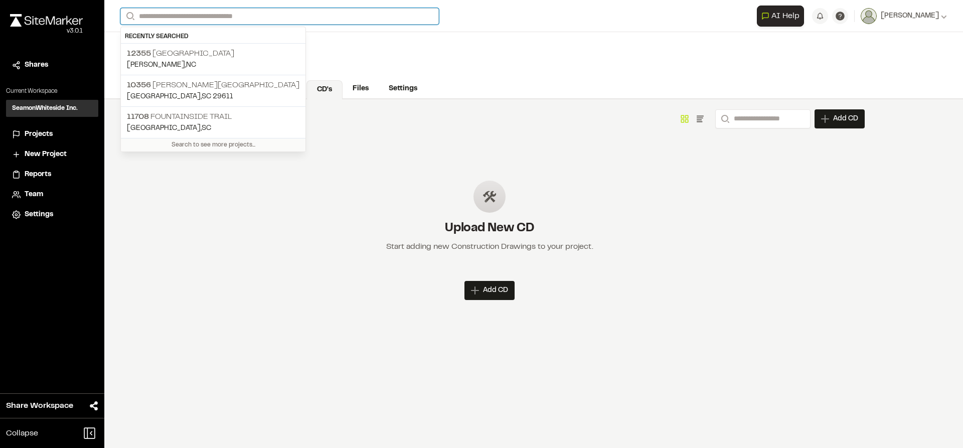
click at [212, 20] on input "Search" at bounding box center [279, 16] width 319 height 17
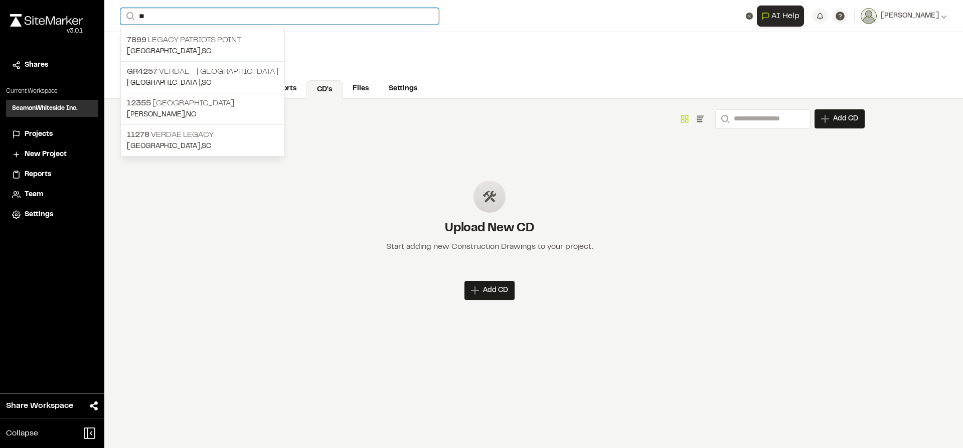
type input "*"
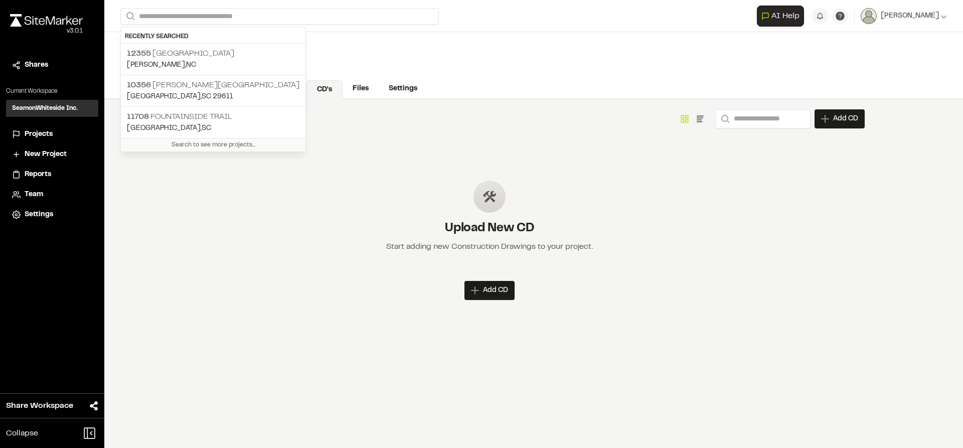
click at [404, 54] on div "12355 Legacy Charter School Type Enter or comma to add tag." at bounding box center [533, 55] width 859 height 47
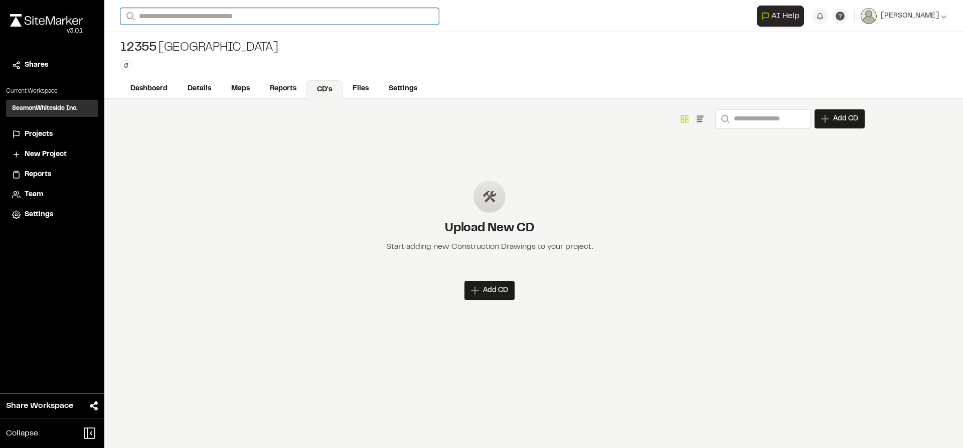
click at [273, 17] on input "Search" at bounding box center [279, 16] width 319 height 17
type input "*****"
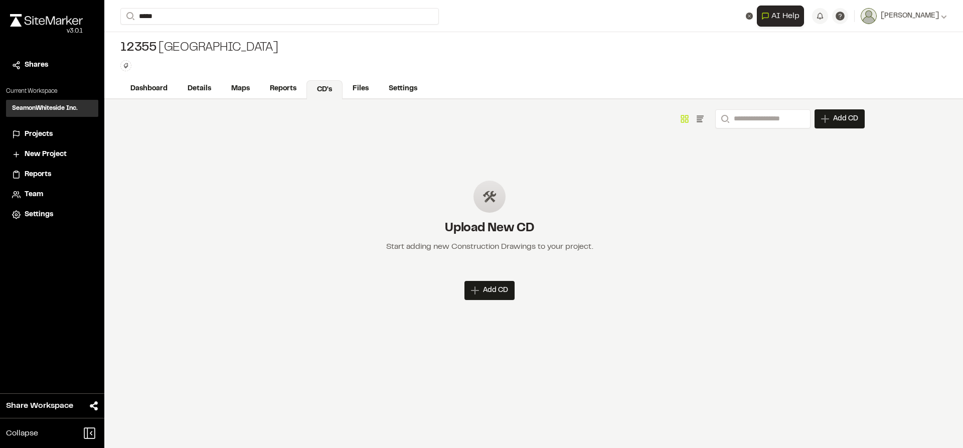
click at [198, 42] on p "[STREET_ADDRESS]" at bounding box center [200, 40] width 147 height 12
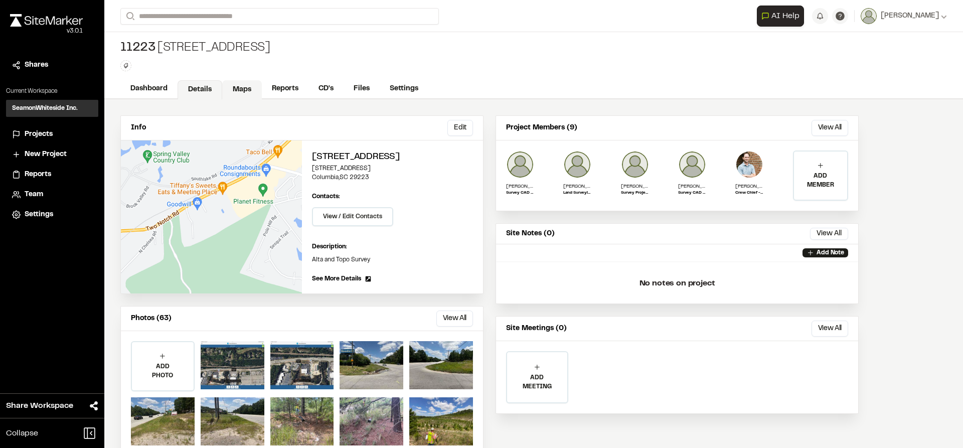
click at [239, 85] on link "Maps" at bounding box center [242, 89] width 40 height 19
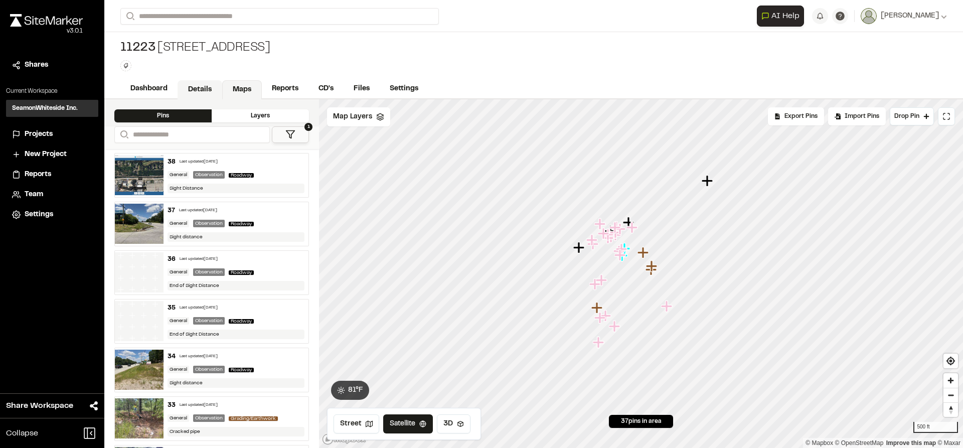
click at [195, 86] on link "Details" at bounding box center [200, 89] width 45 height 19
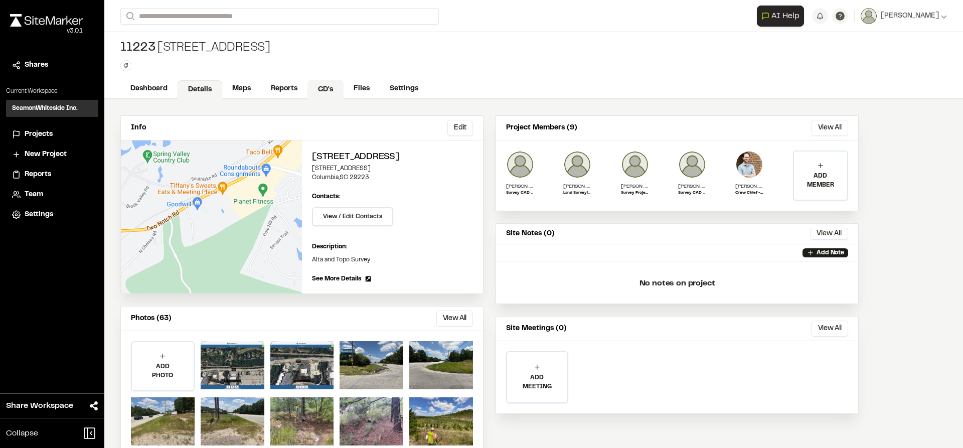
click at [326, 91] on link "CD's" at bounding box center [326, 89] width 36 height 19
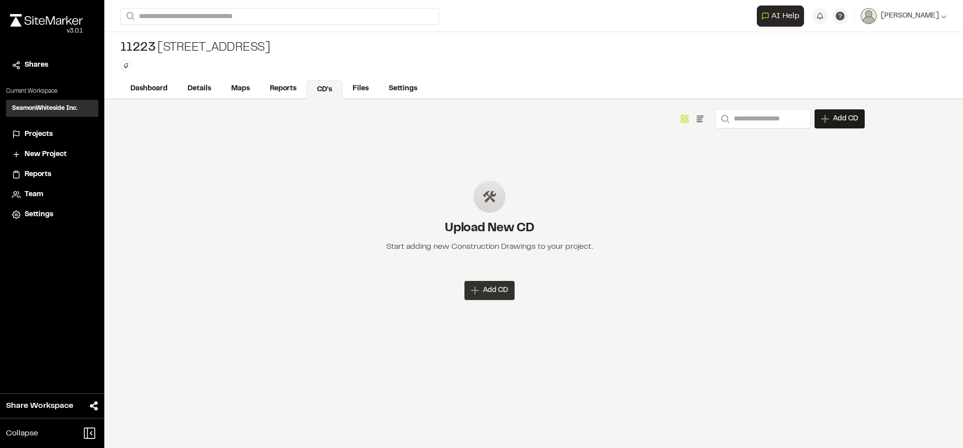
click at [505, 292] on span "Add CD" at bounding box center [495, 290] width 25 height 10
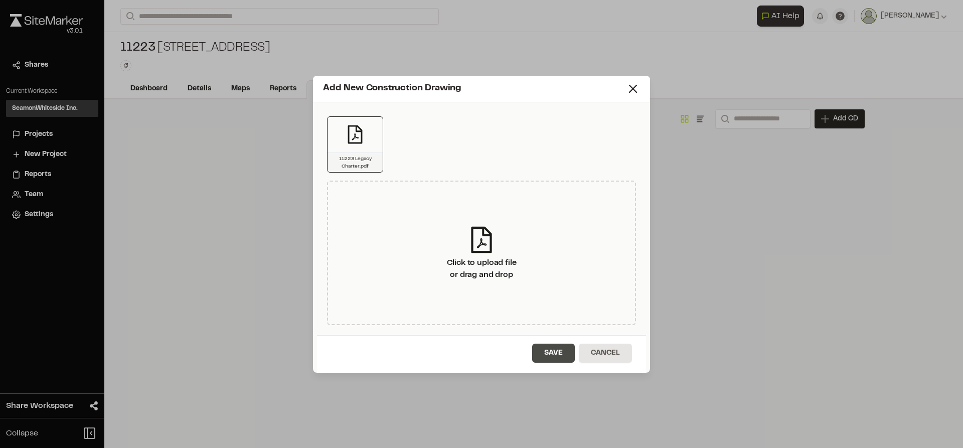
click at [546, 348] on button "Save" at bounding box center [553, 353] width 43 height 19
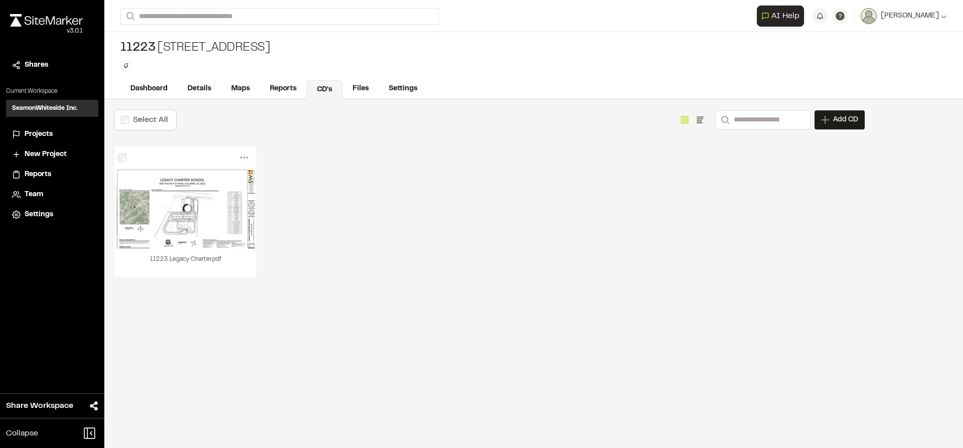
click at [632, 159] on div "Menu View Download Share Upload New Version [PERSON_NAME] | 11223 Legacy Charte…" at bounding box center [489, 221] width 751 height 151
